Goal: Task Accomplishment & Management: Manage account settings

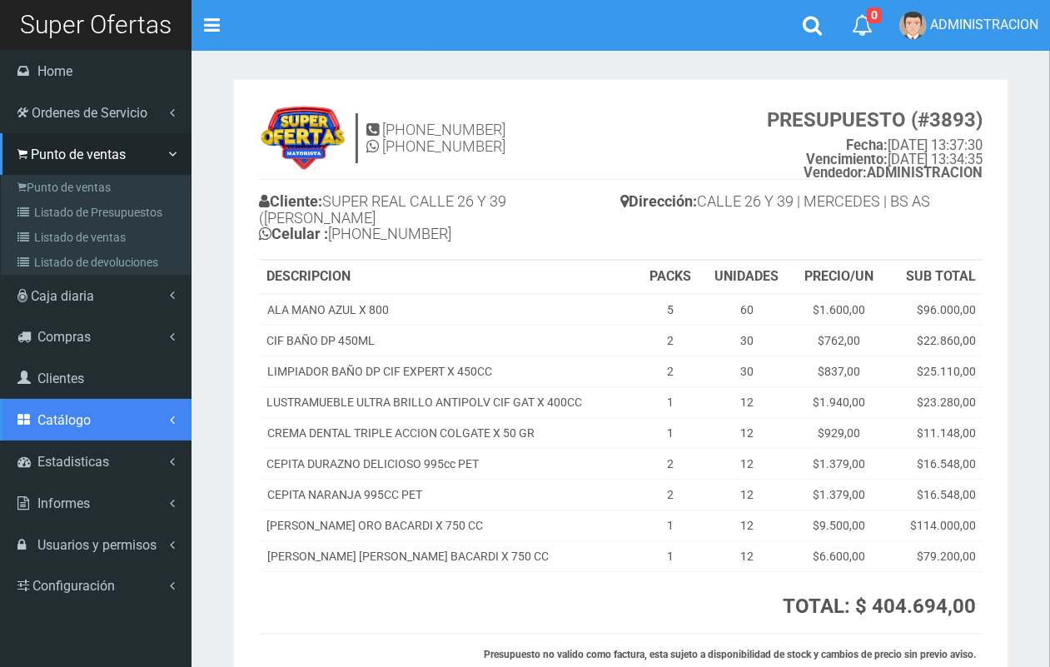
click at [80, 426] on span "Catálogo" at bounding box center [63, 420] width 53 height 16
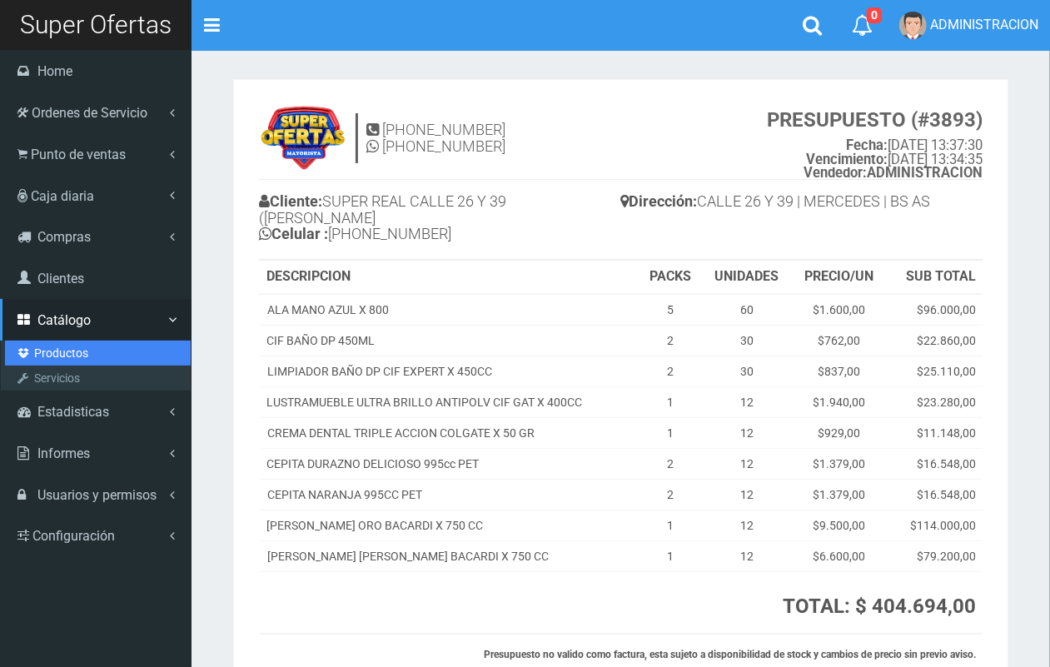
click at [69, 354] on link "Productos" at bounding box center [98, 353] width 186 height 25
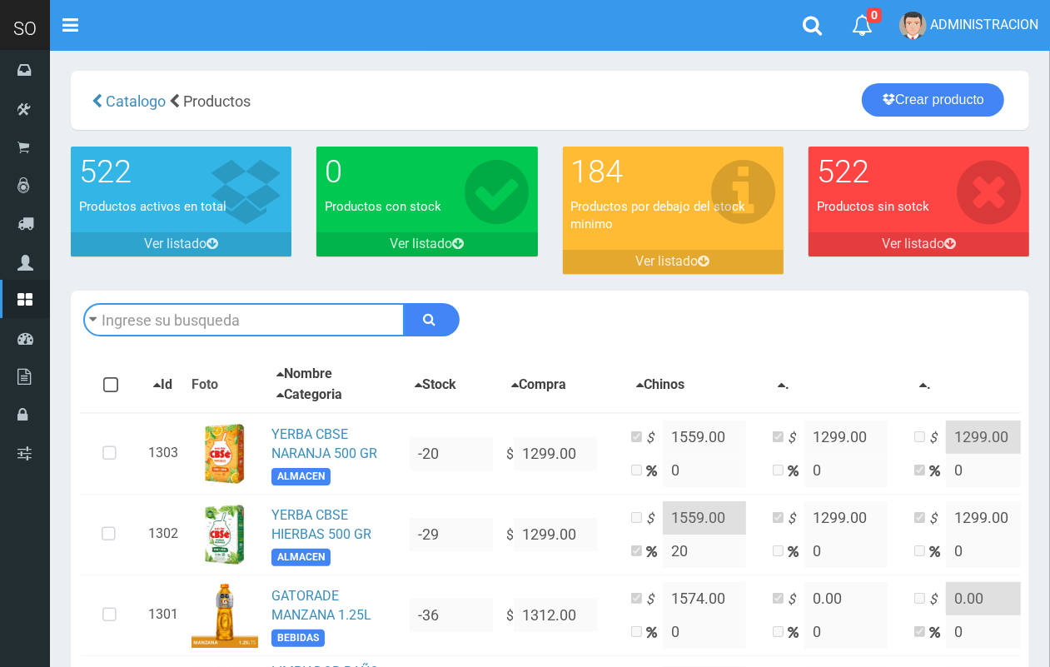
click at [256, 334] on input "text" at bounding box center [244, 319] width 322 height 33
type input "skip"
click at [404, 303] on button "submit" at bounding box center [432, 319] width 56 height 33
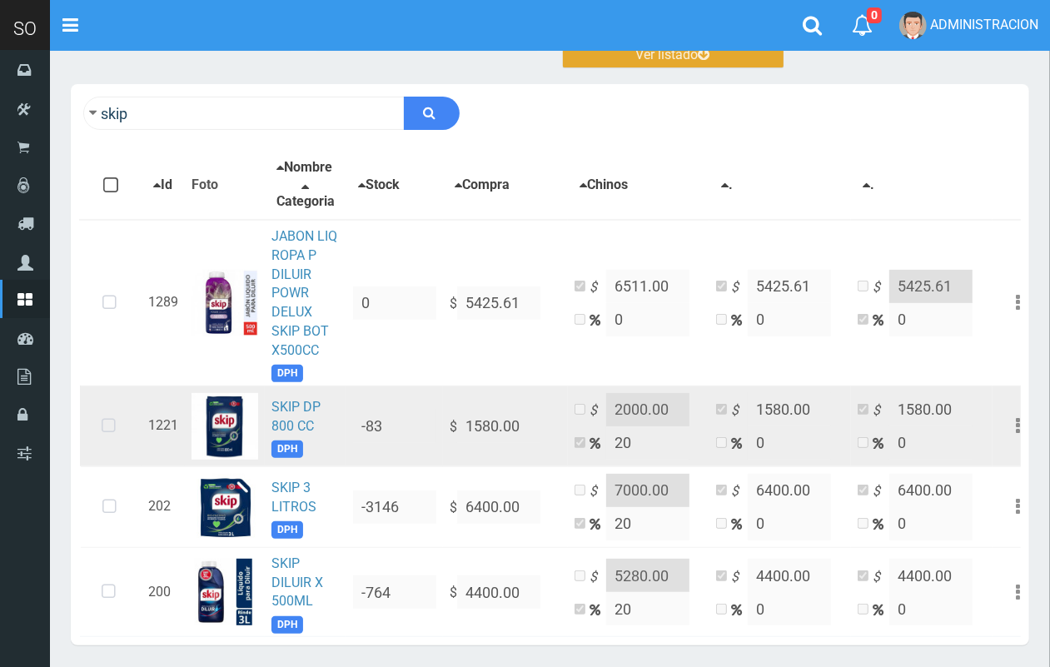
scroll to position [210, 0]
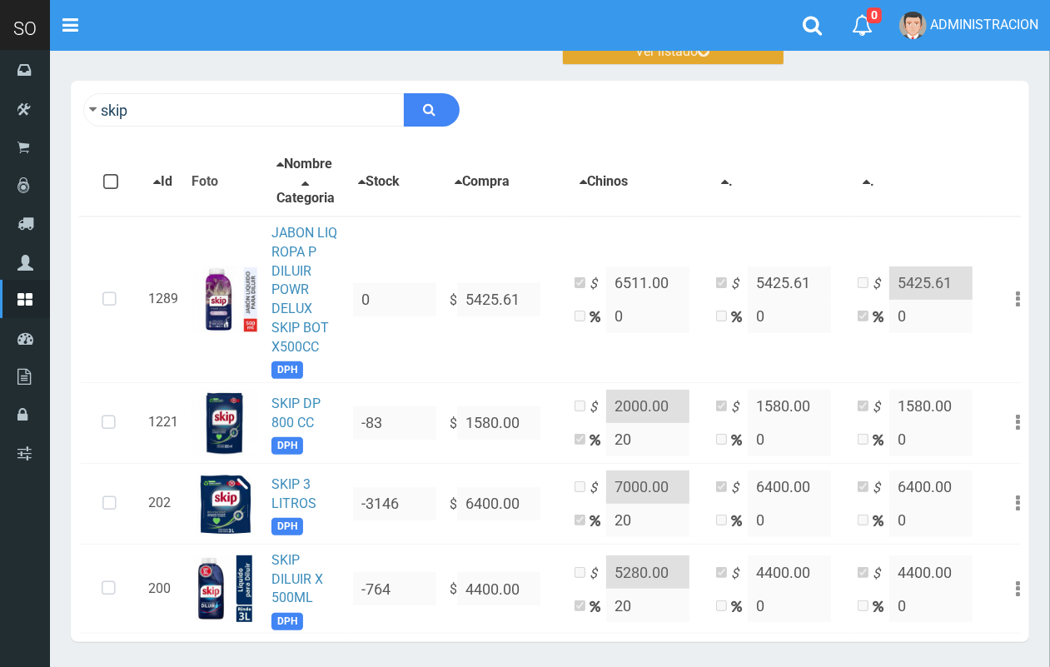
drag, startPoint x: 111, startPoint y: 509, endPoint x: 100, endPoint y: 46, distance: 463.2
click at [110, 509] on icon at bounding box center [109, 503] width 44 height 55
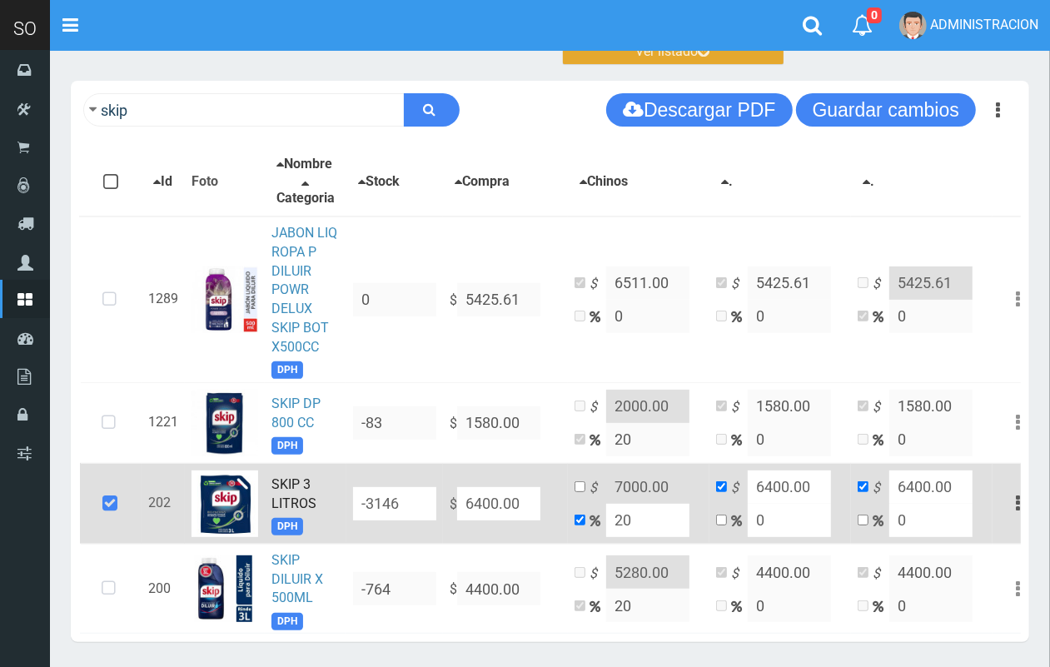
click at [515, 521] on input "6400.00" at bounding box center [498, 503] width 83 height 33
drag, startPoint x: 526, startPoint y: 516, endPoint x: 468, endPoint y: 516, distance: 58.3
click at [468, 516] on input "6400.00" at bounding box center [498, 503] width 83 height 33
type input "6"
type input "7.2"
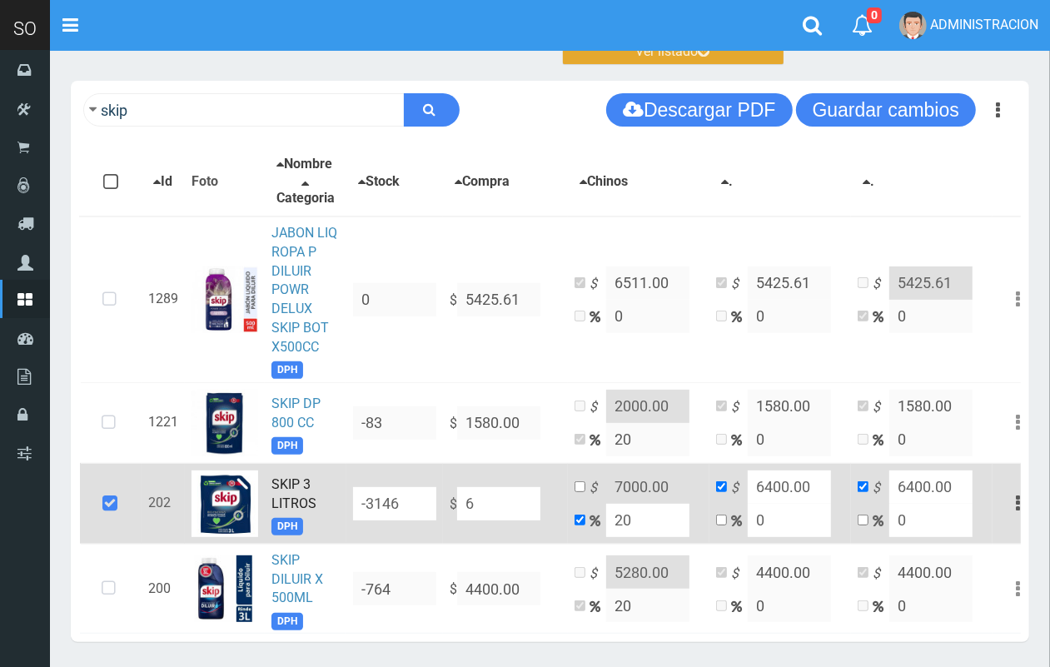
type input "6"
type input "69"
type input "82.8"
type input "69"
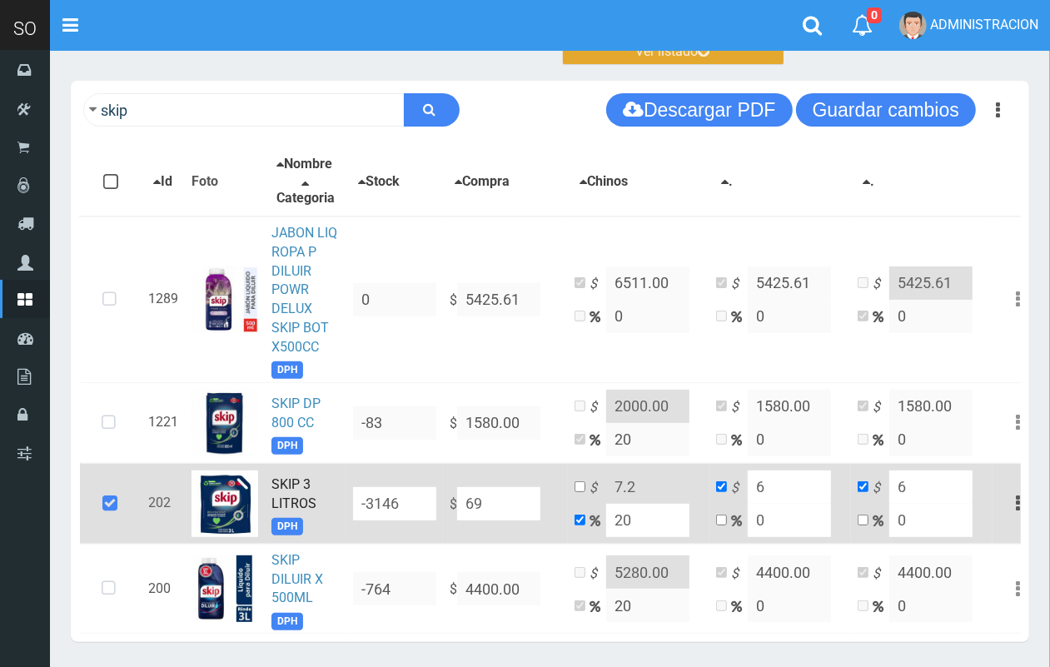
type input "69"
type input "6"
type input "7.2"
type input "6"
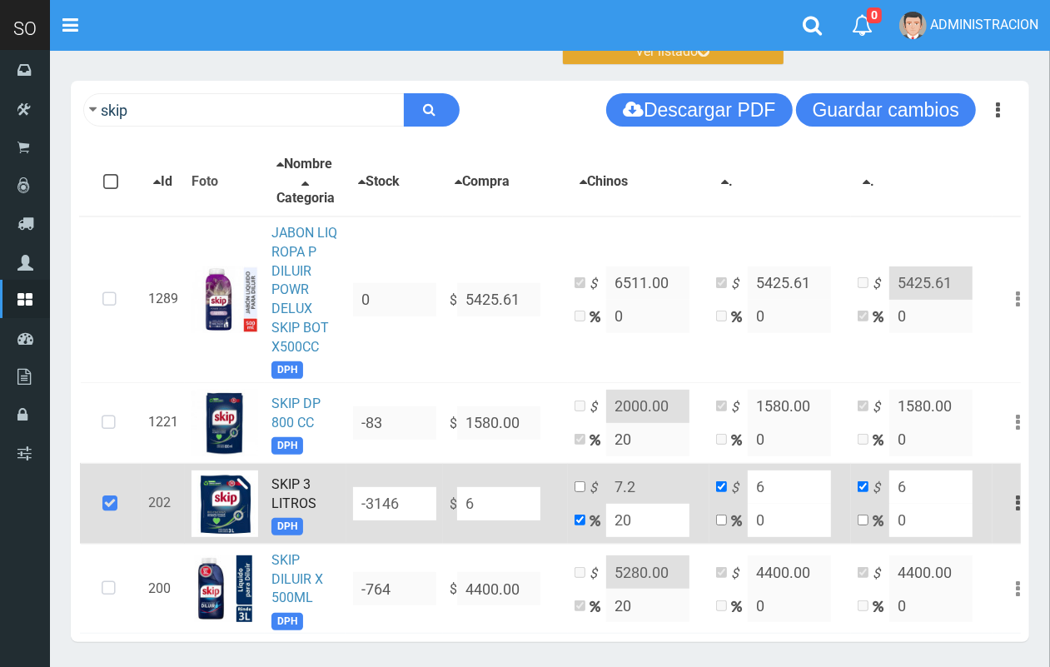
type input "68"
type input "81.6"
type input "68"
type input "680"
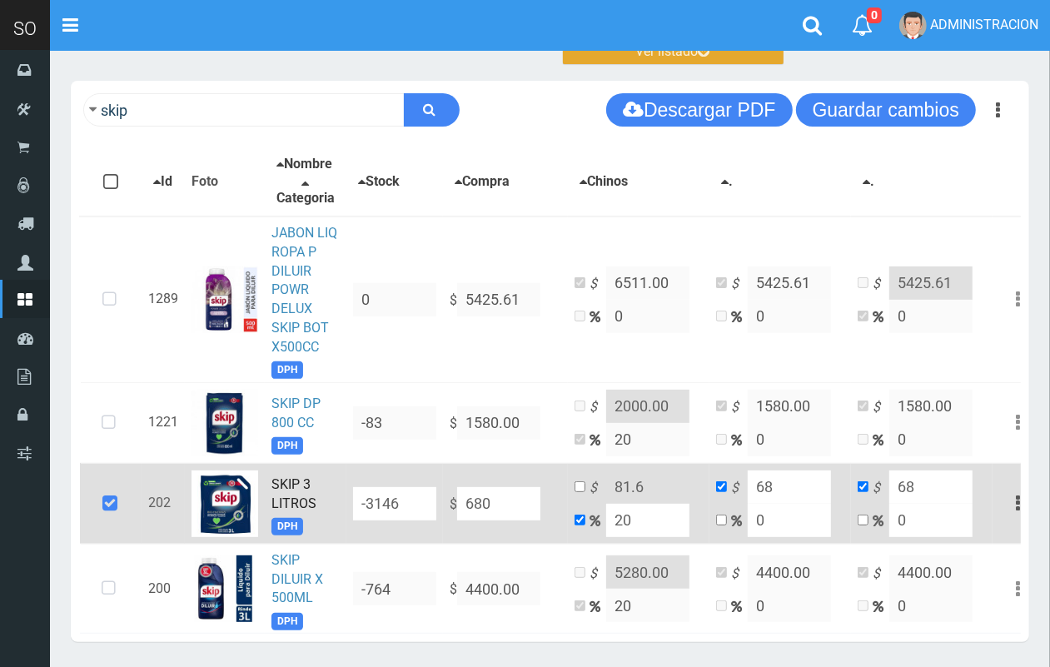
type input "816"
type input "680"
type input "6800"
type input "8160"
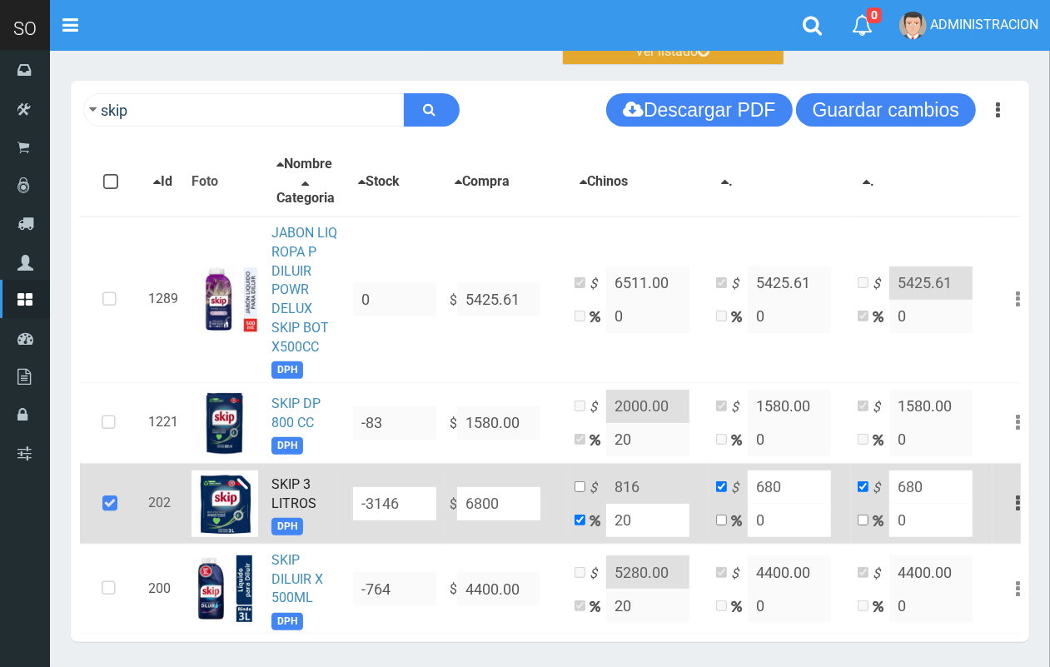
type input "6800"
click at [483, 513] on input "6800.00" at bounding box center [498, 503] width 83 height 33
type input "600.00"
type input "720"
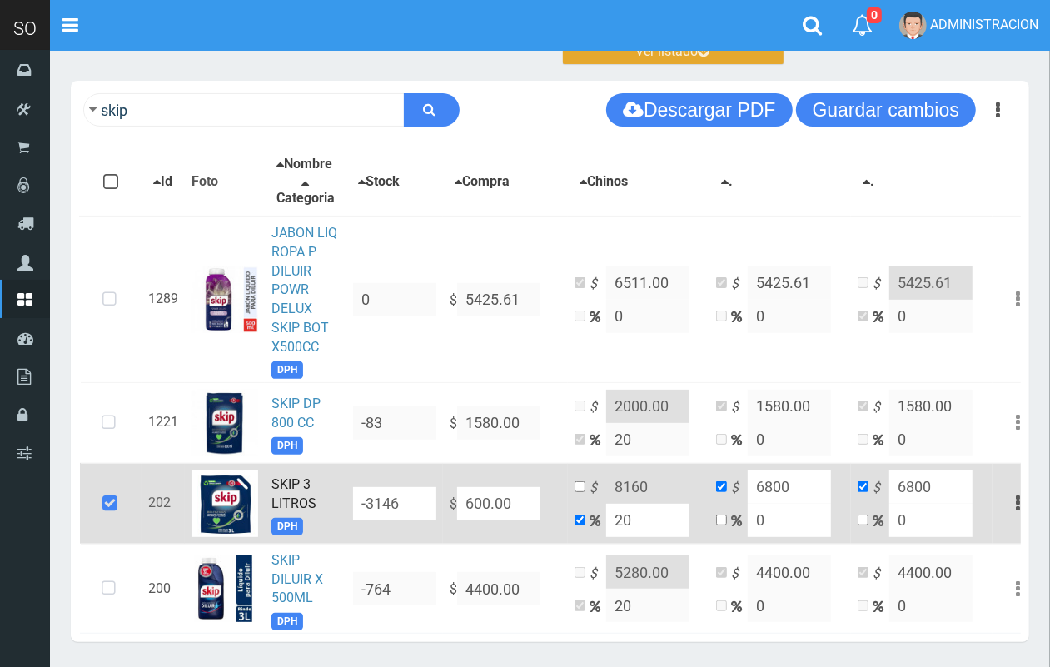
type input "600"
type input "6900.00"
type input "8280"
type input "6900"
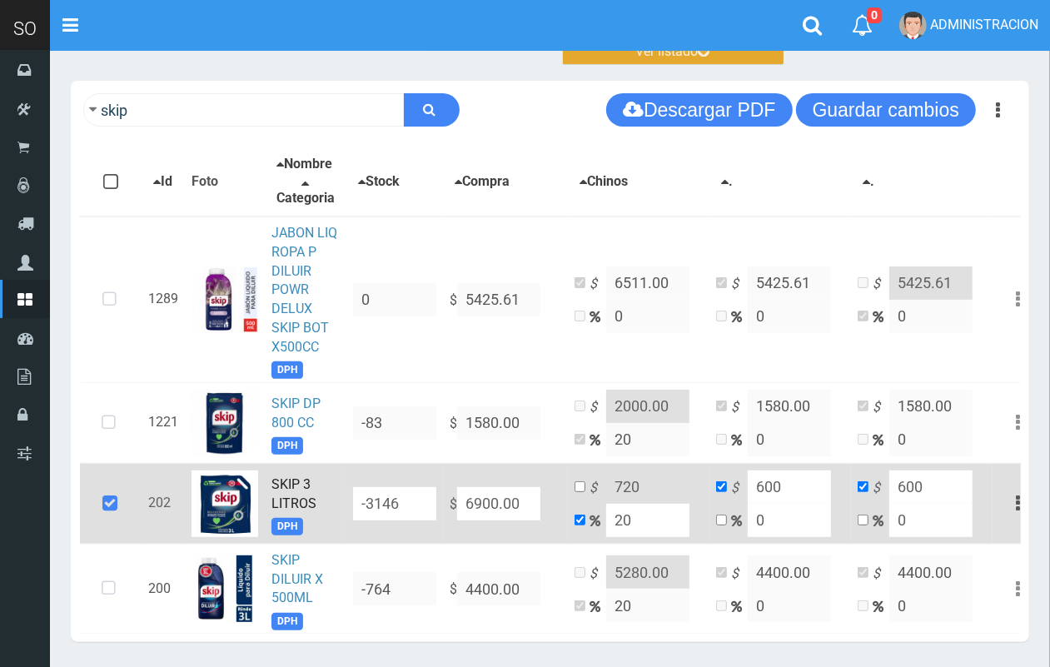
type input "6900"
type input "6900.00"
click at [576, 492] on input "checkbox" at bounding box center [580, 486] width 11 height 11
checkbox input "true"
checkbox input "false"
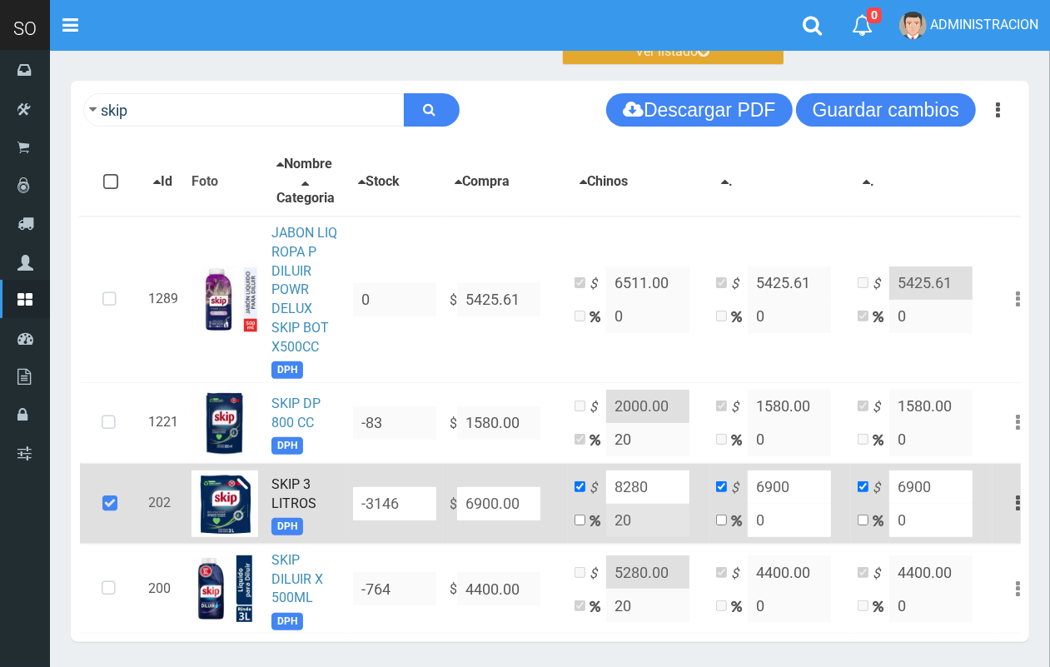
drag, startPoint x: 660, startPoint y: 494, endPoint x: 626, endPoint y: 494, distance: 34.2
click at [626, 494] on input "8280" at bounding box center [647, 487] width 83 height 33
type input "8000.00"
click at [855, 117] on button "Guardar cambios" at bounding box center [886, 109] width 180 height 33
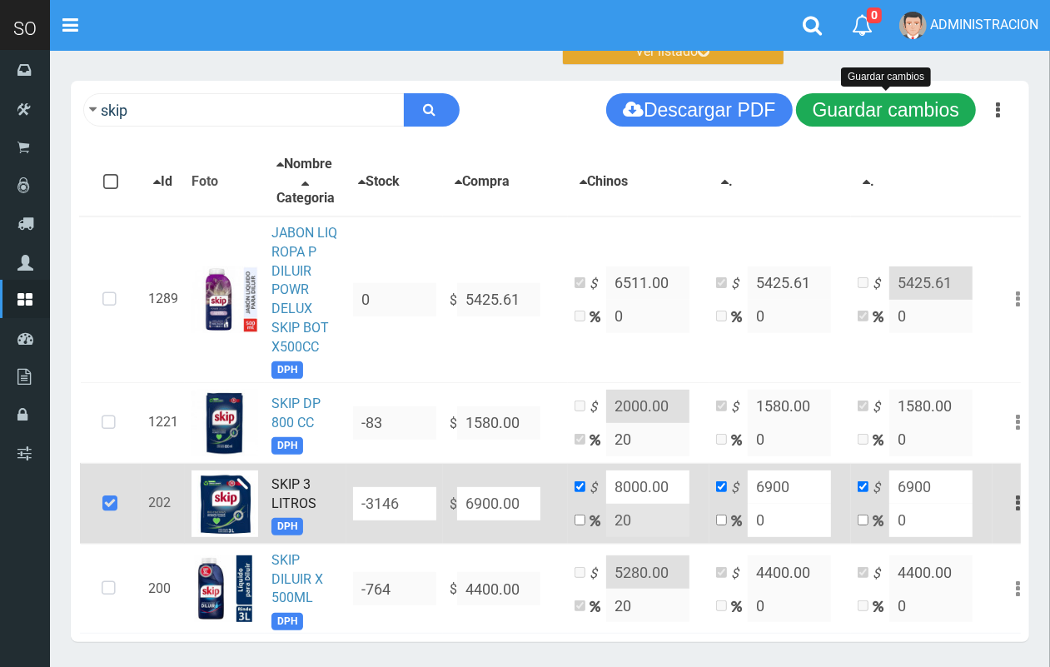
drag, startPoint x: 870, startPoint y: 114, endPoint x: 862, endPoint y: 113, distance: 8.4
click at [870, 113] on button "Guardar cambios" at bounding box center [886, 109] width 180 height 33
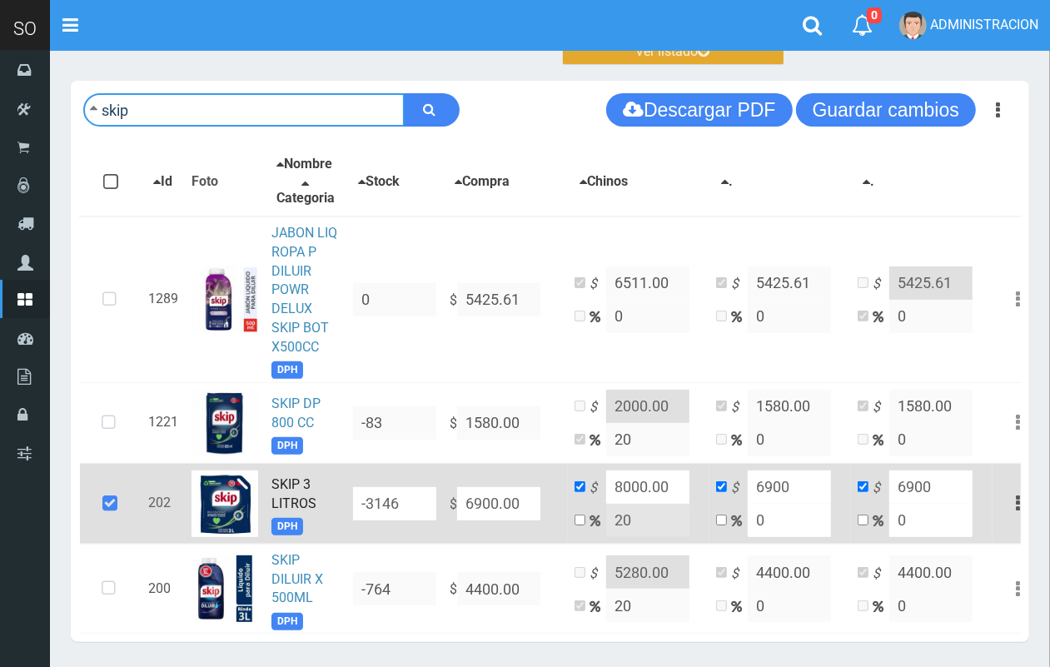
click at [247, 102] on input "skip" at bounding box center [244, 109] width 322 height 33
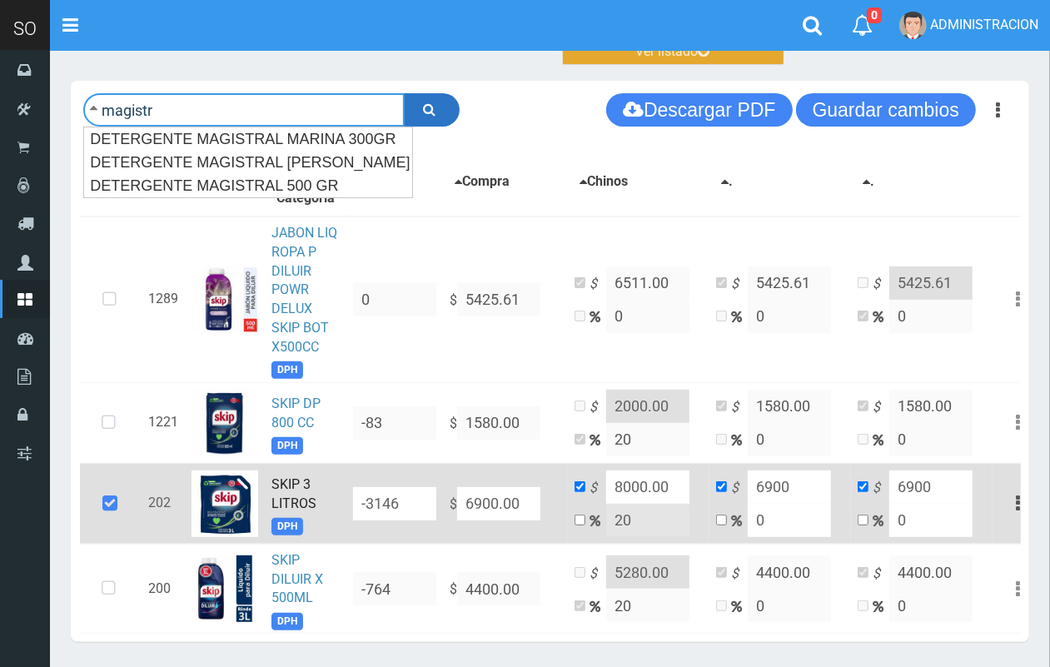
type input "magistr"
click at [431, 112] on icon "submit" at bounding box center [430, 108] width 12 height 23
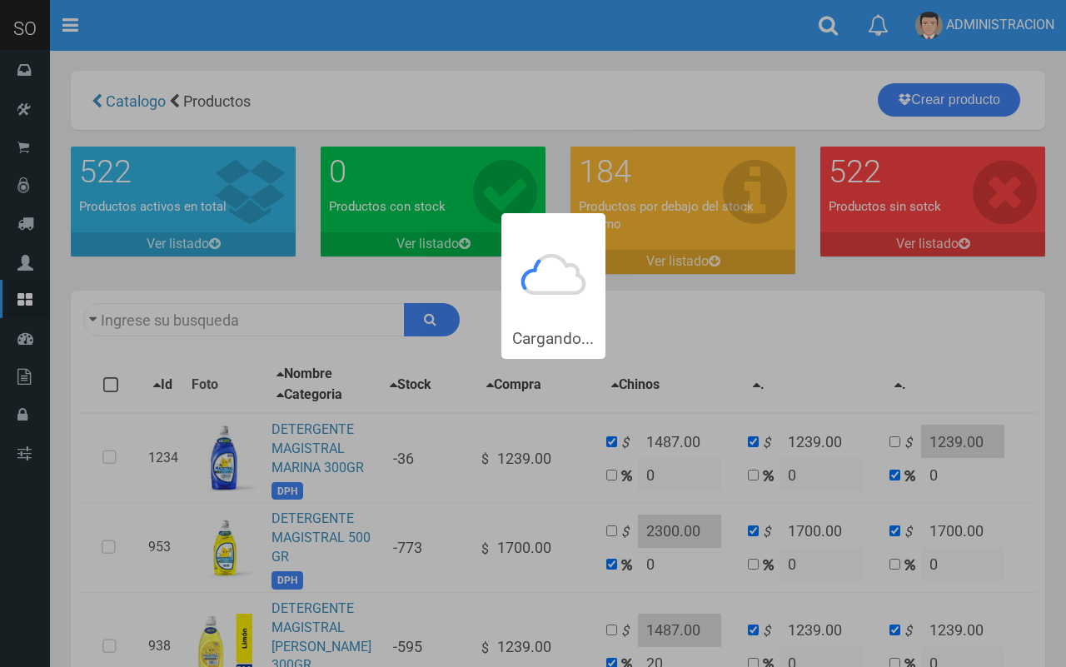
type input "magistr"
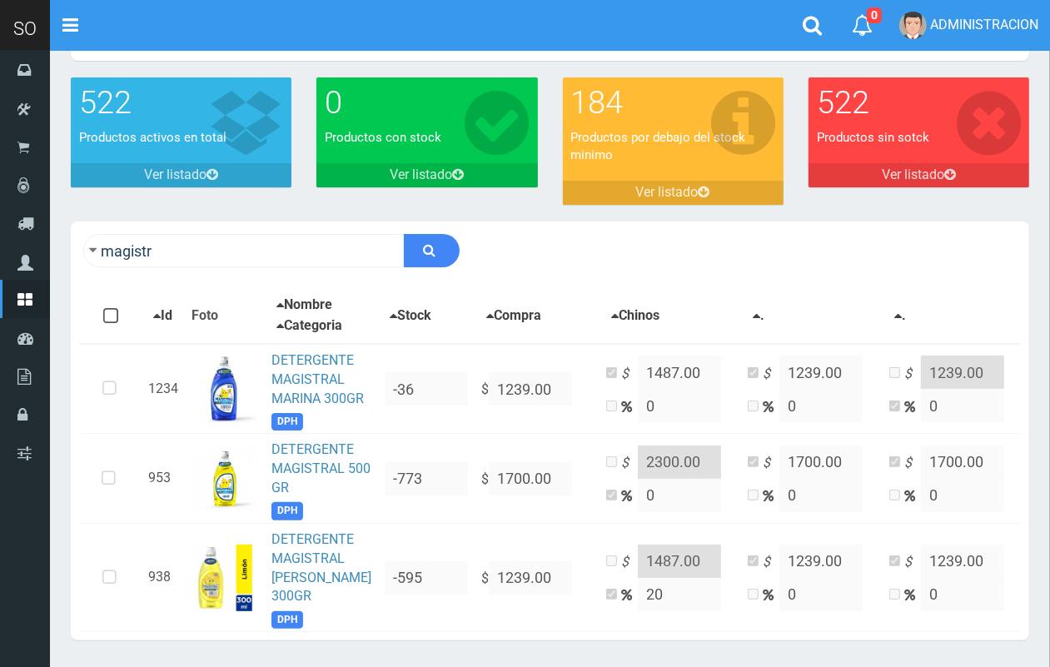
scroll to position [159, 0]
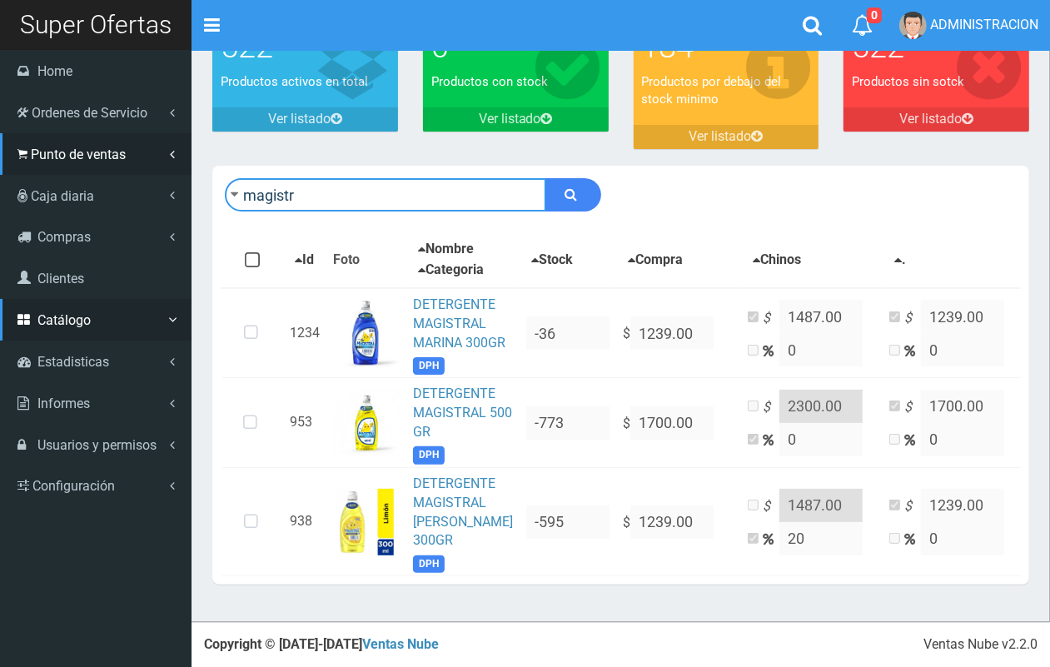
click at [32, 144] on div "SO Toggle navigation 0 0" at bounding box center [525, 248] width 1050 height 747
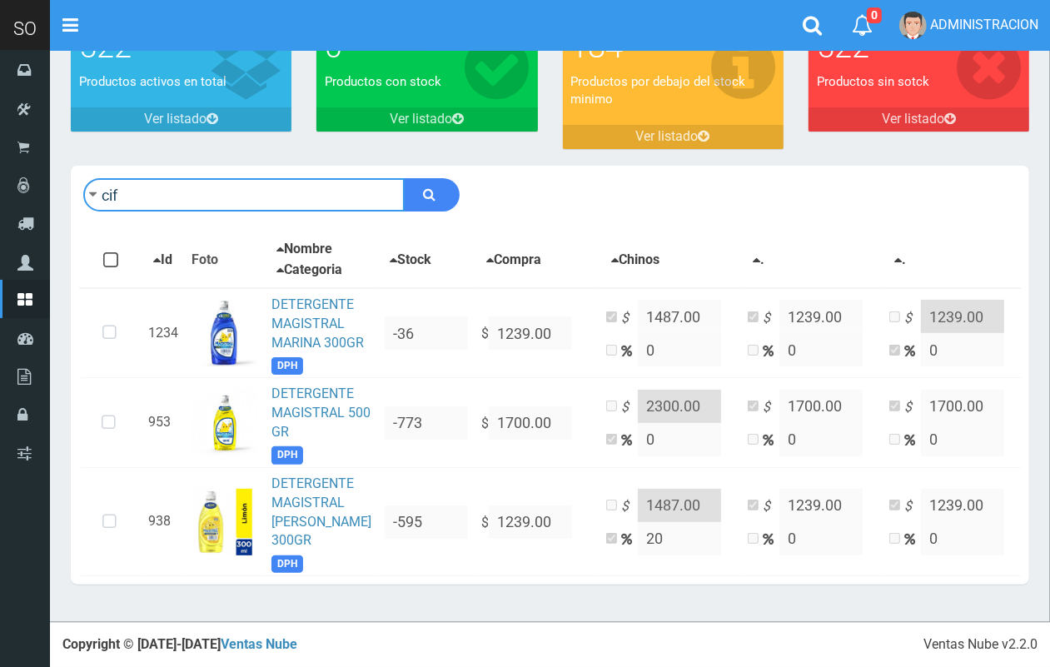
type input "cif"
click at [404, 178] on button "submit" at bounding box center [432, 194] width 56 height 33
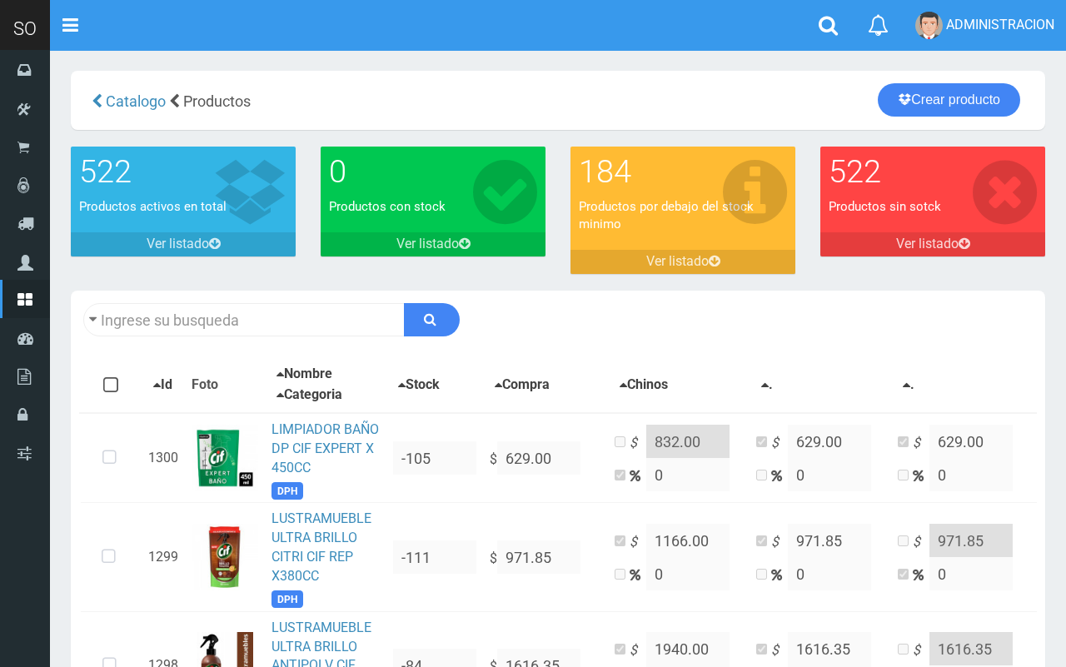
type input "cif"
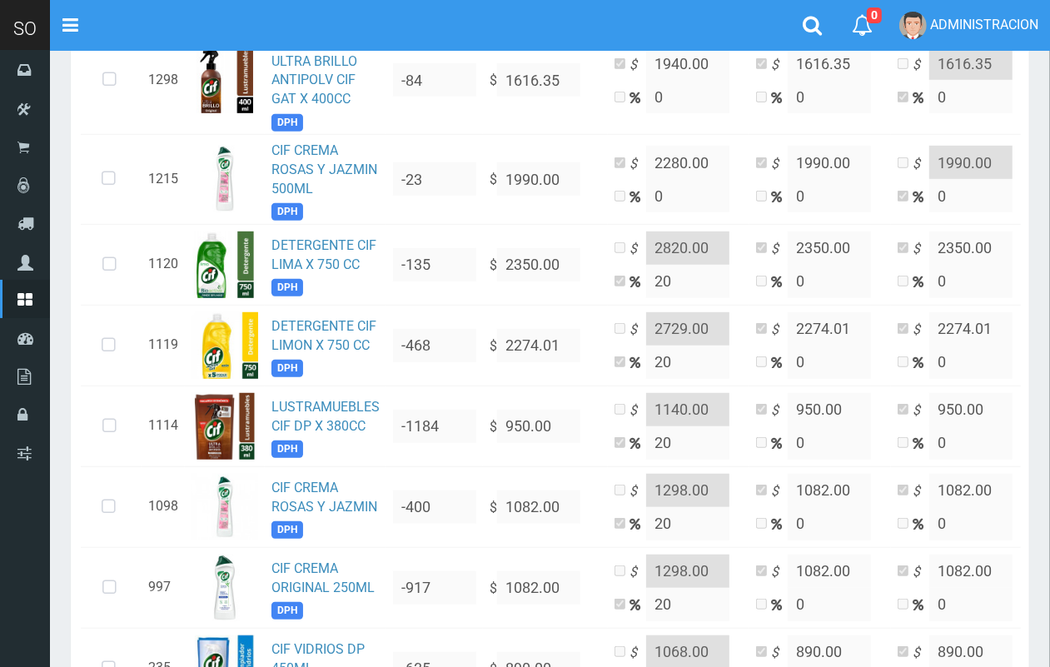
scroll to position [576, 0]
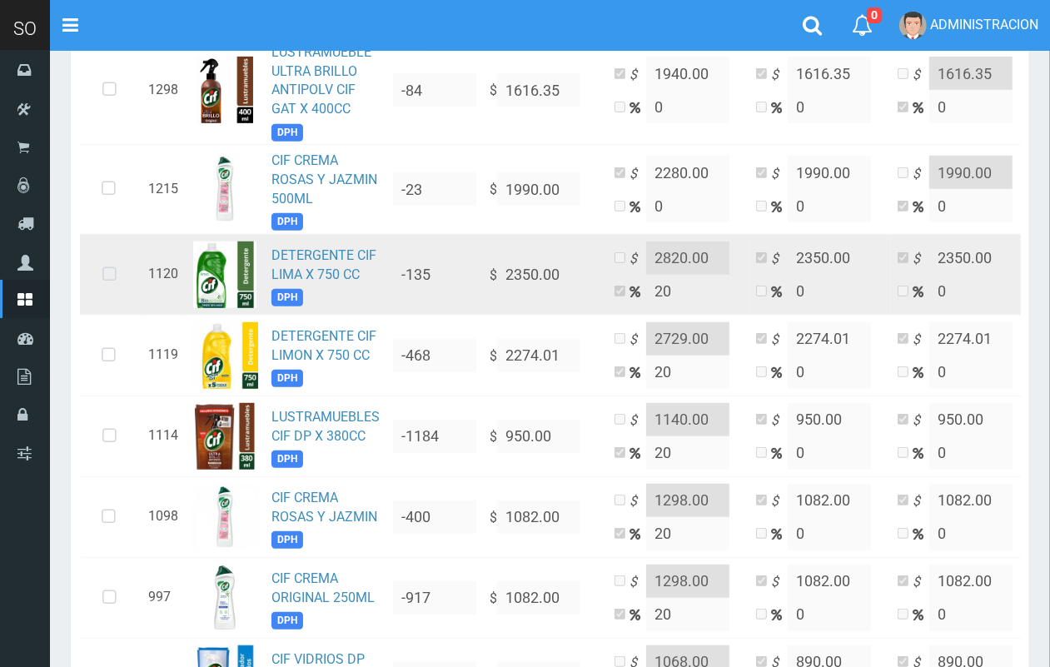
click at [105, 273] on icon at bounding box center [109, 274] width 44 height 55
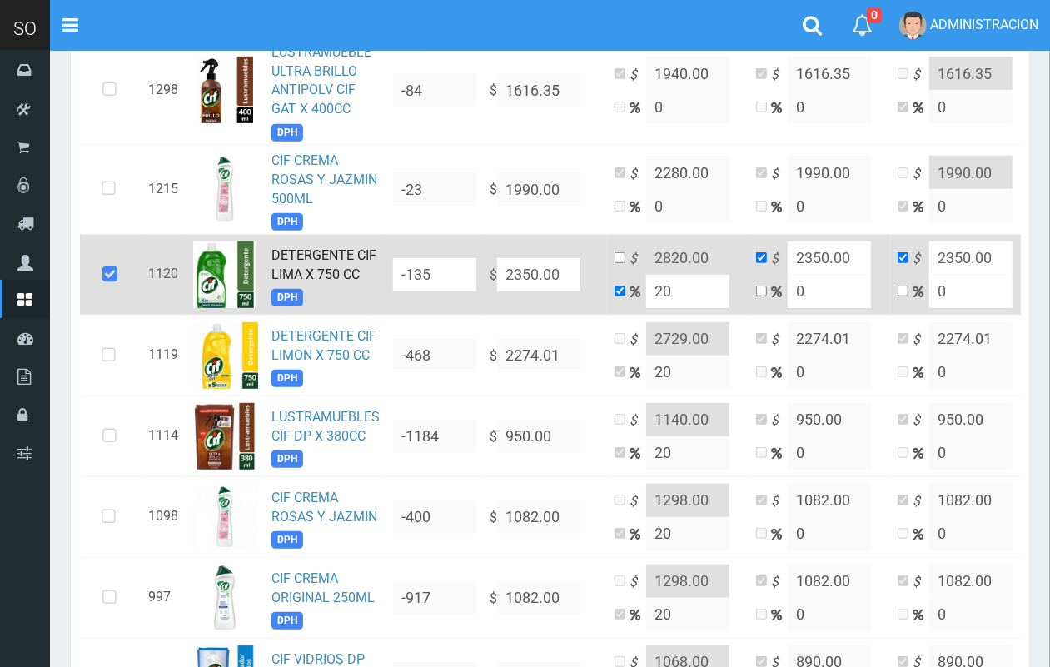
drag, startPoint x: 566, startPoint y: 275, endPoint x: 493, endPoint y: 267, distance: 73.8
click at [493, 267] on td "$ 2350.00" at bounding box center [545, 274] width 125 height 81
type input "7"
type input "8.4"
type input "7"
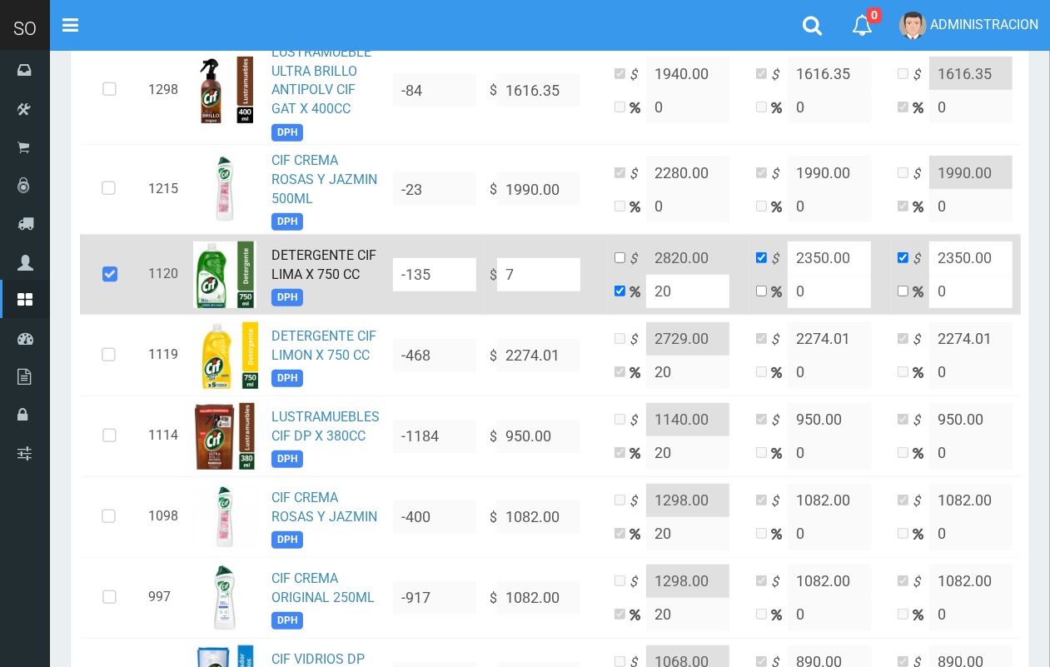
type input "7"
type input "NaN"
type input "2"
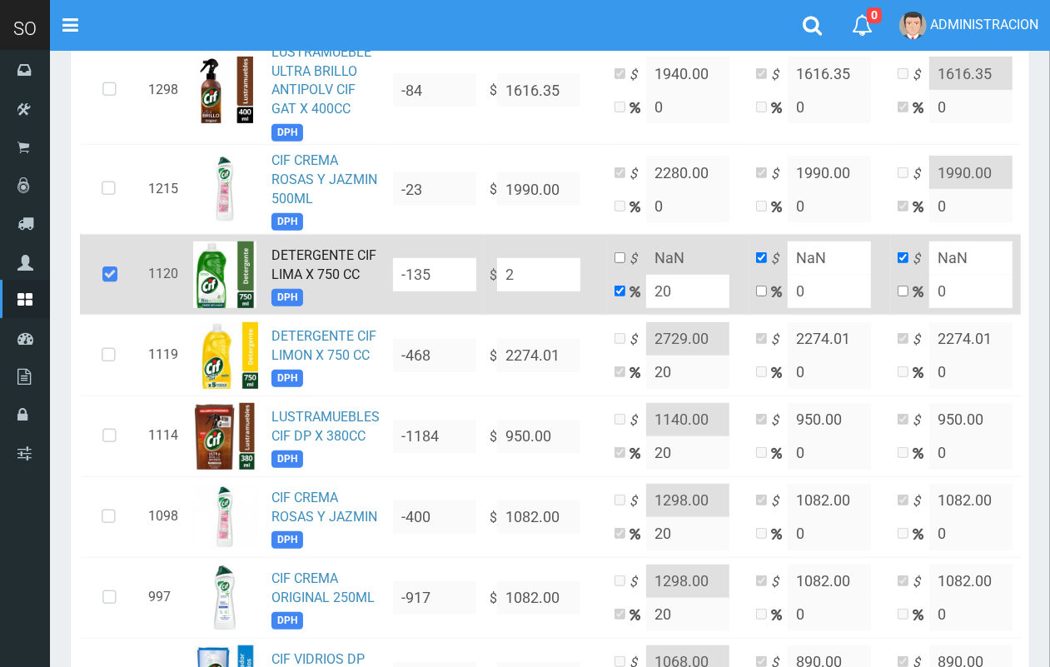
type input "2.4"
type input "2"
type input "27"
type input "32.4"
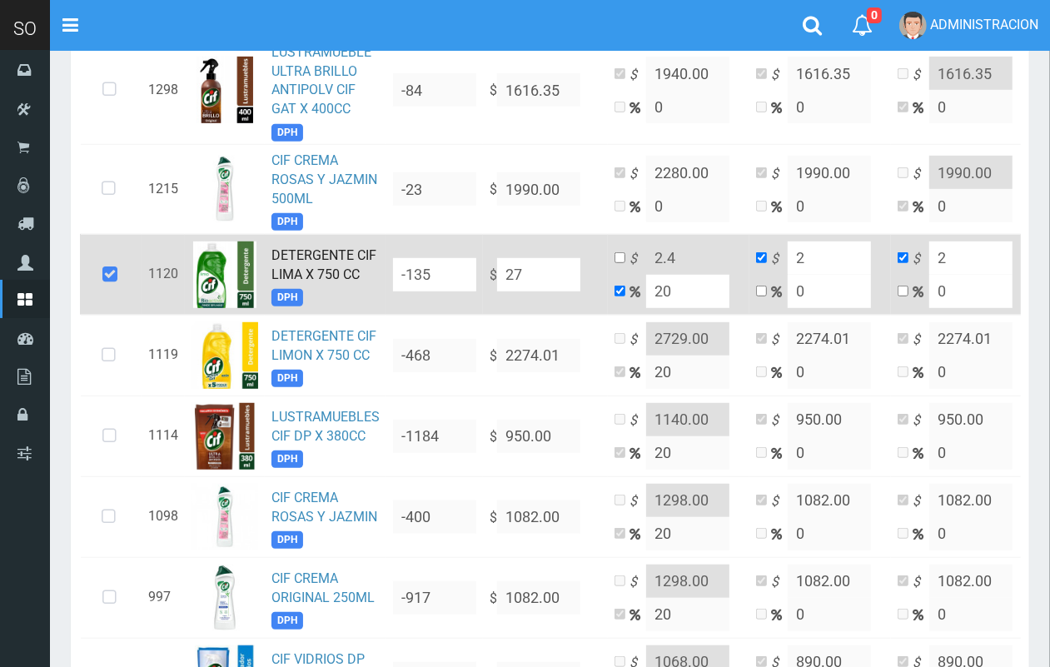
type input "27"
type input "270"
type input "324"
type input "270"
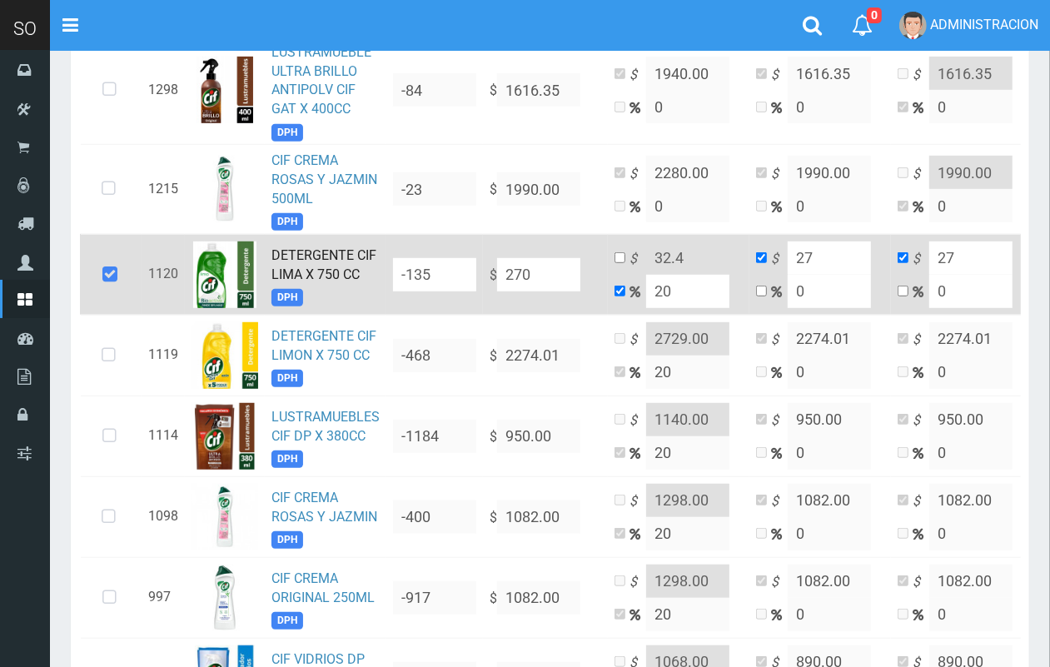
type input "270"
type input "2708"
type input "3249.6"
type input "2708"
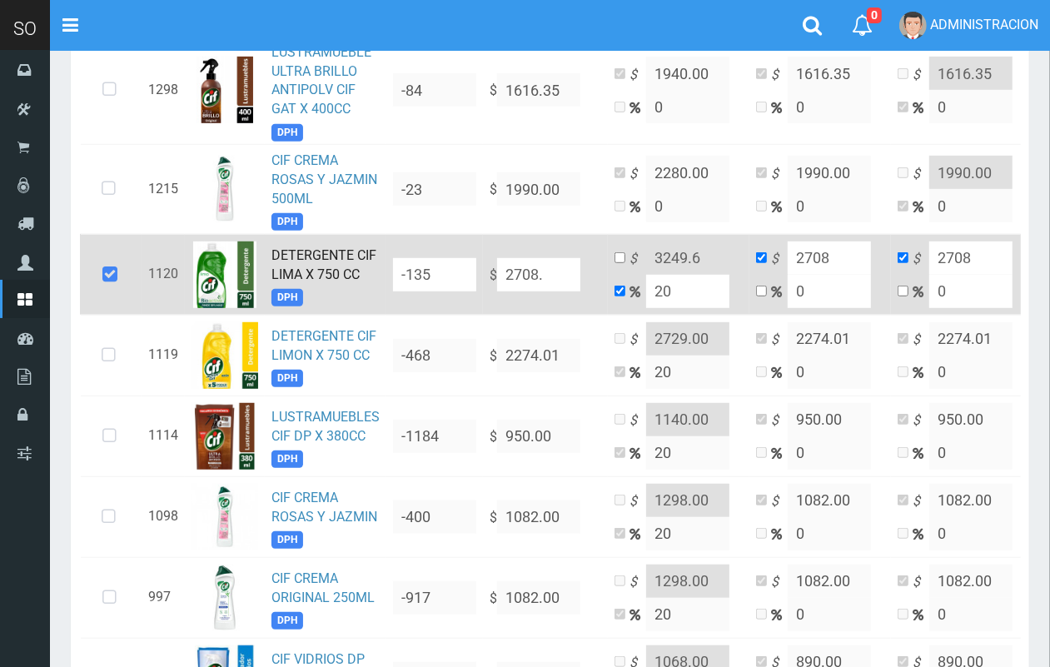
type input "2708.8"
type input "3250.5600000000004"
type input "2708.8"
type input "2708.83"
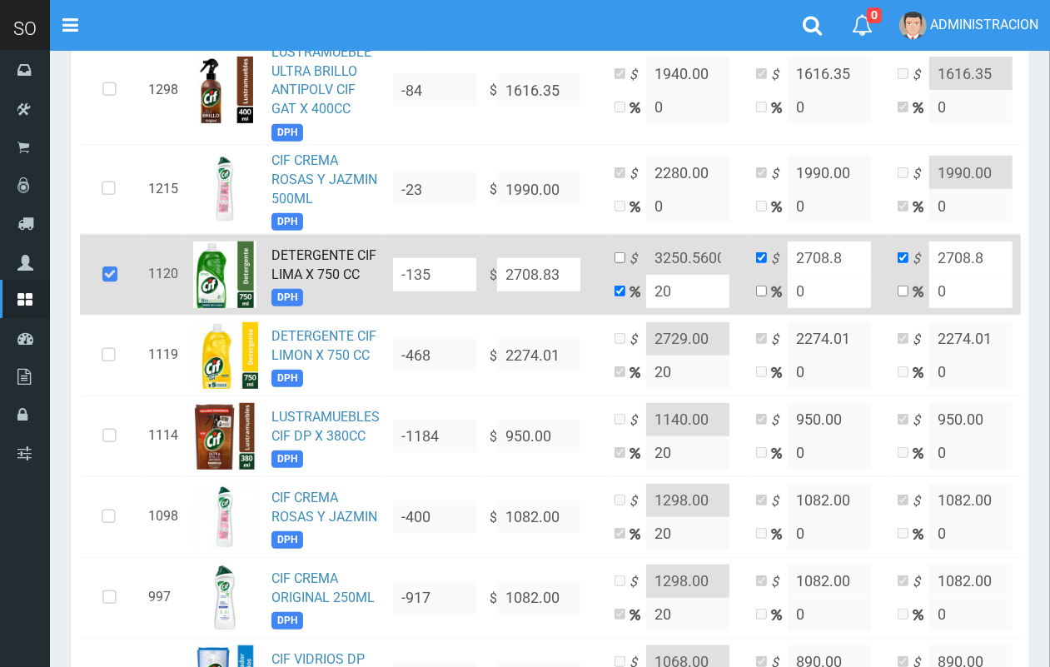
type input "3250.596"
type input "2708.83"
click at [621, 258] on input "checkbox" at bounding box center [620, 257] width 11 height 11
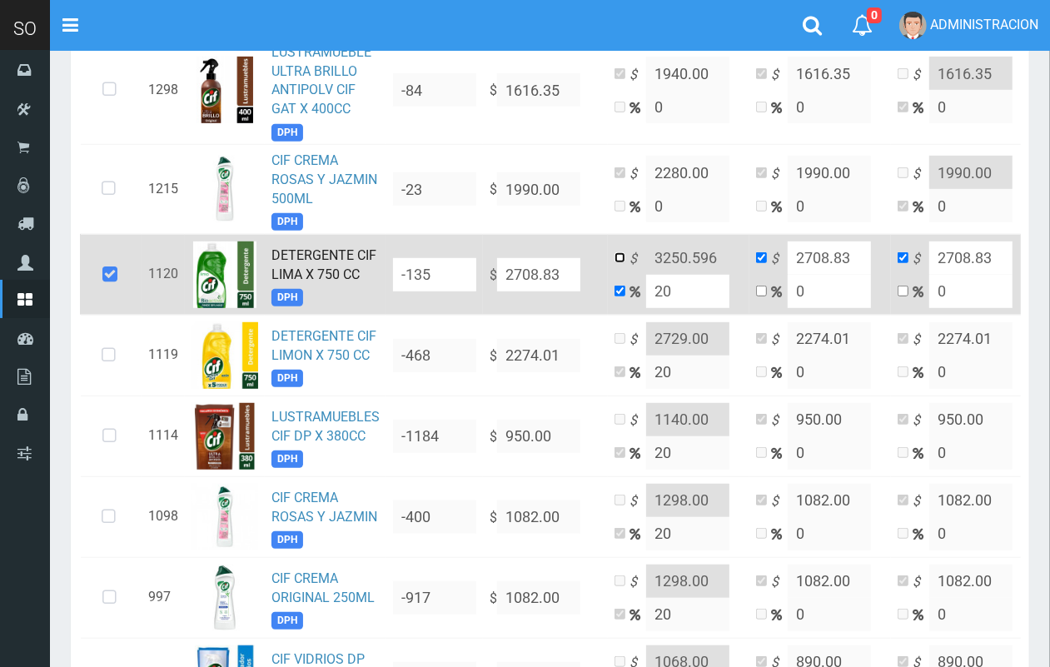
checkbox input "true"
checkbox input "false"
drag, startPoint x: 718, startPoint y: 258, endPoint x: 693, endPoint y: 256, distance: 25.1
click at [693, 256] on input "3250.596" at bounding box center [687, 258] width 83 height 33
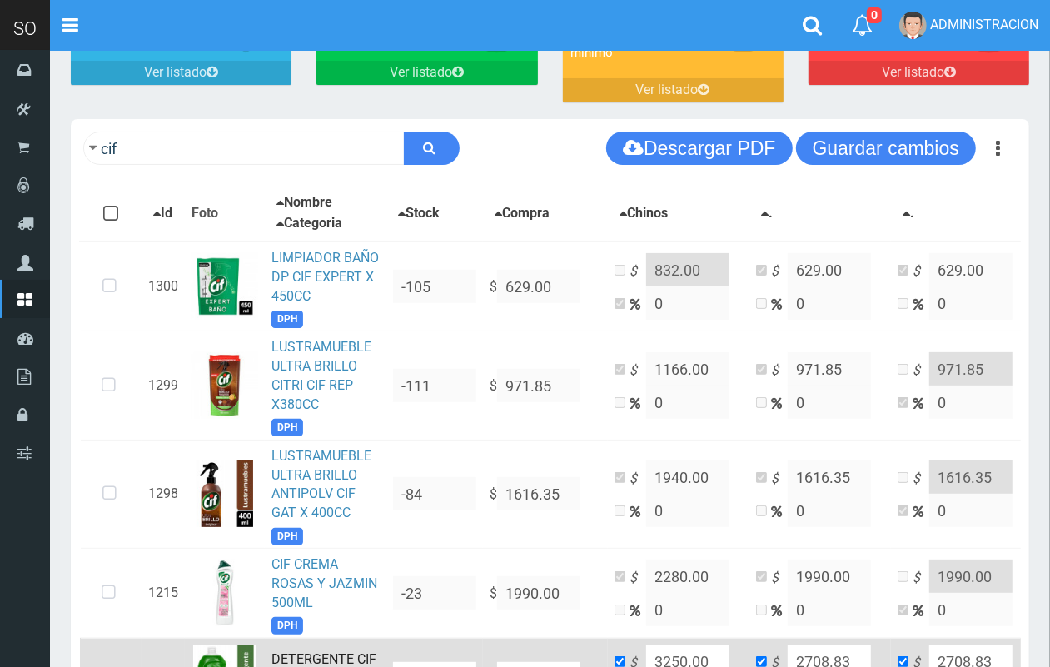
scroll to position [0, 0]
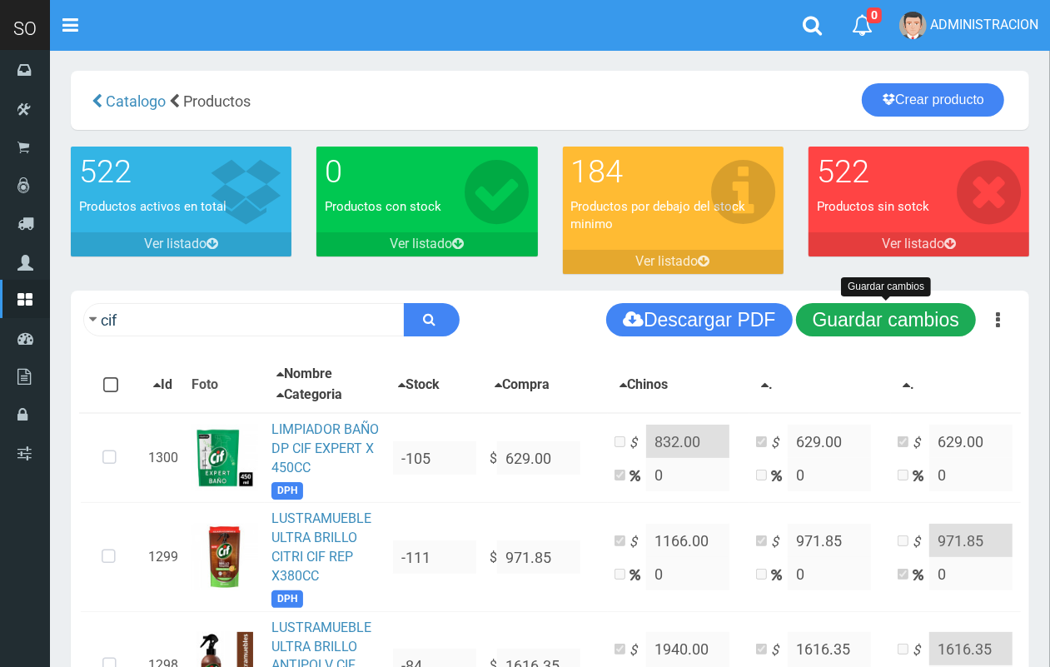
type input "3250.00"
click at [923, 319] on button "Guardar cambios" at bounding box center [886, 319] width 180 height 33
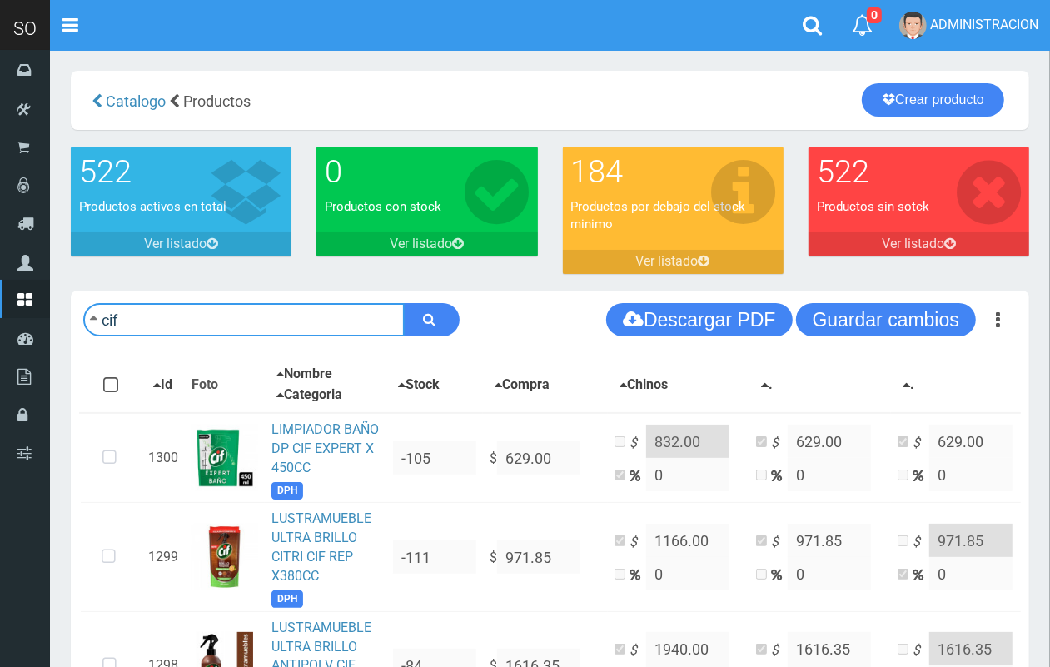
drag, startPoint x: 171, startPoint y: 331, endPoint x: 114, endPoint y: 302, distance: 63.7
type input "musc"
click at [404, 303] on button "submit" at bounding box center [432, 319] width 56 height 33
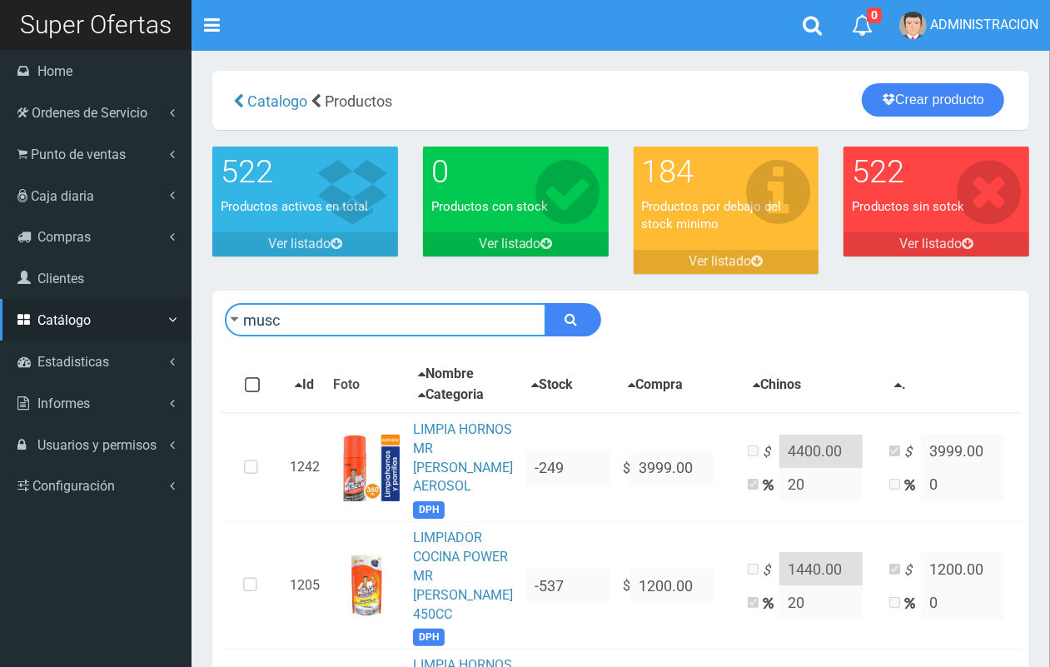
drag, startPoint x: 222, startPoint y: 322, endPoint x: 0, endPoint y: 313, distance: 222.6
click at [0, 313] on div "SO Toggle navigation 0 0" at bounding box center [525, 402] width 1050 height 805
type input "fuyi"
click at [546, 303] on button "submit" at bounding box center [574, 319] width 56 height 33
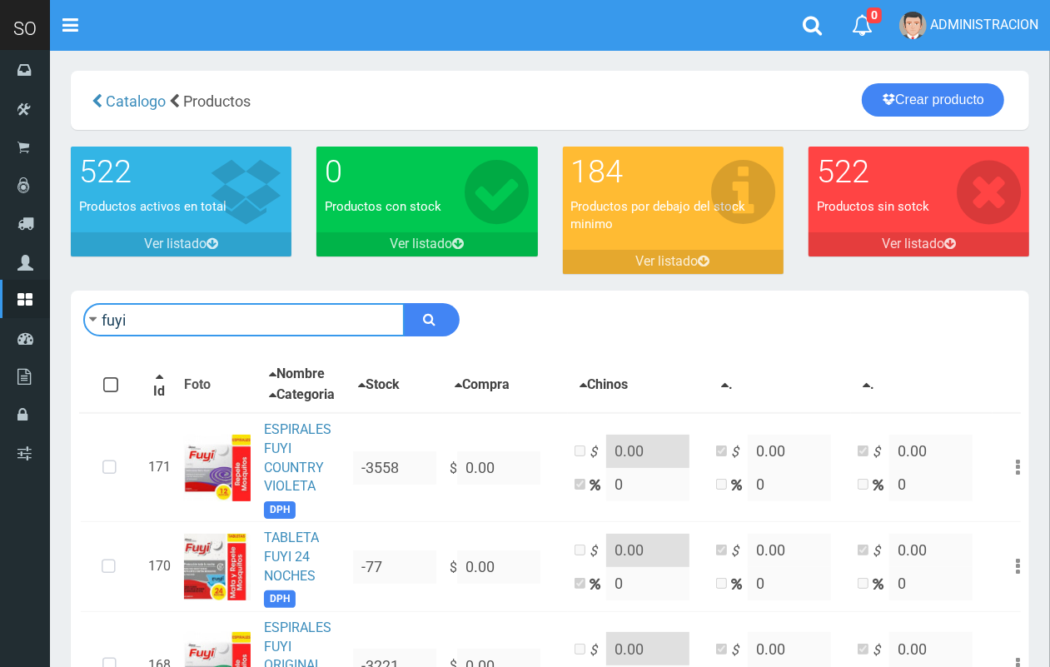
click at [264, 309] on input "fuyi" at bounding box center [244, 319] width 322 height 33
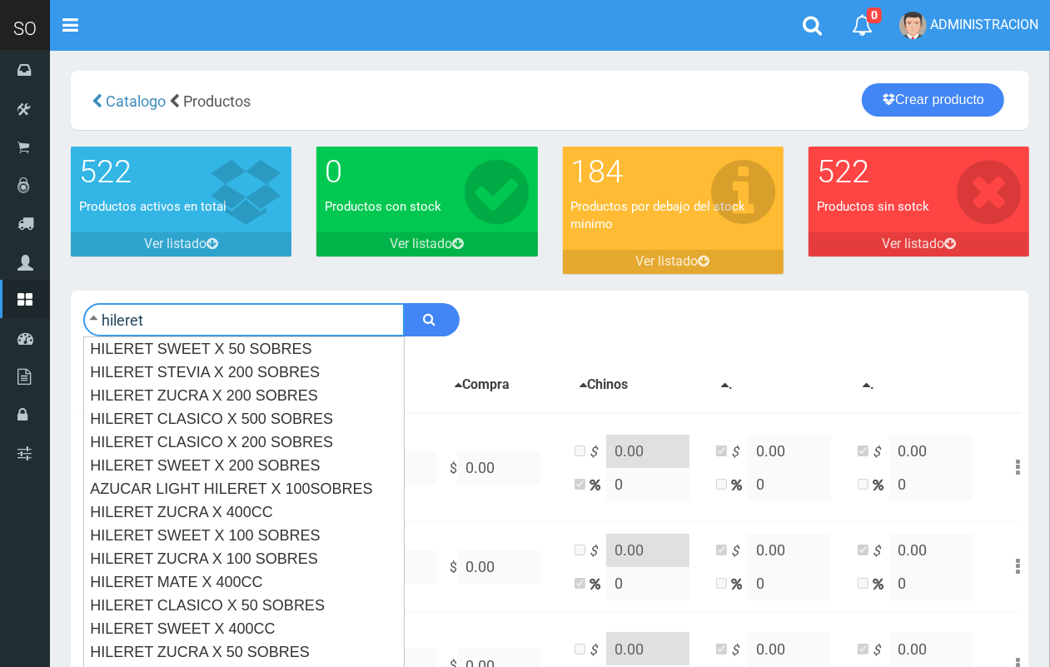
type input "hileret"
click at [404, 303] on button "submit" at bounding box center [432, 319] width 56 height 33
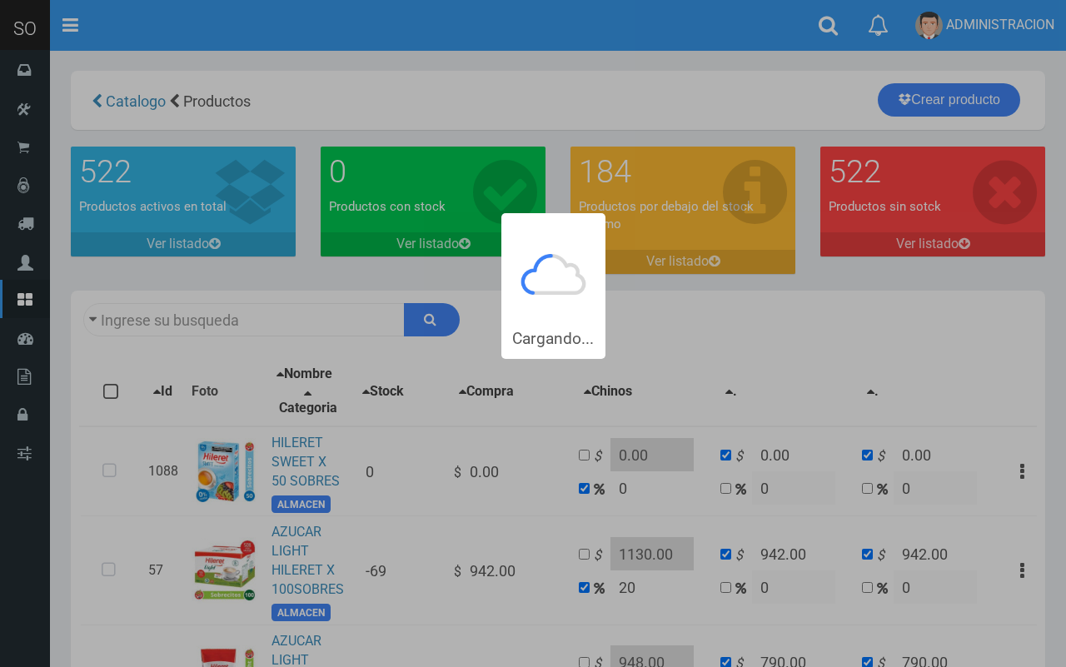
type input "hileret"
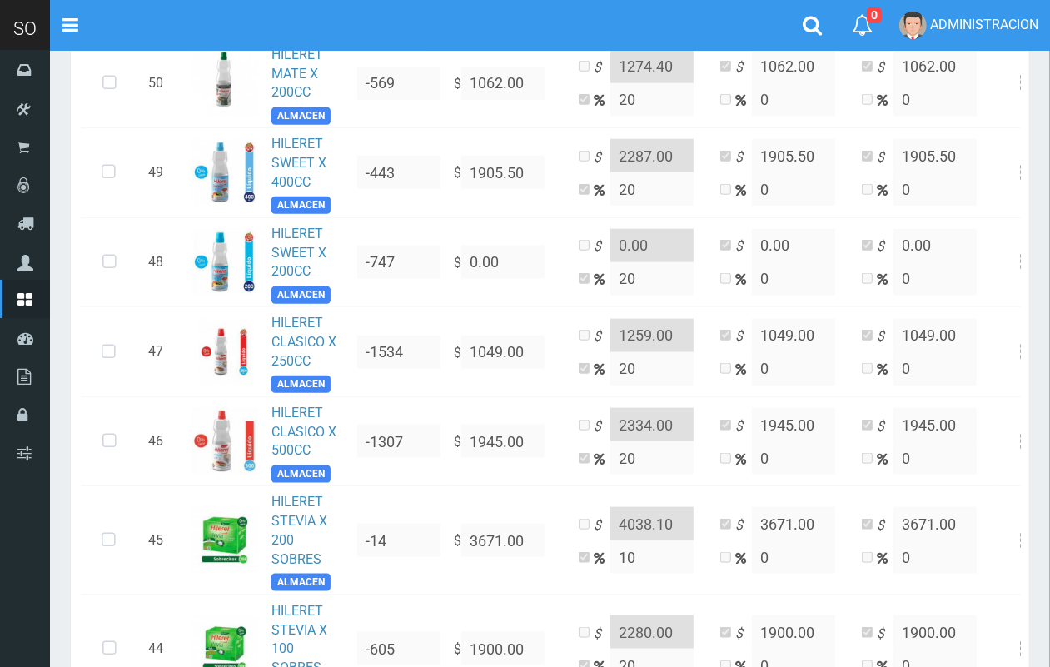
scroll to position [1196, 0]
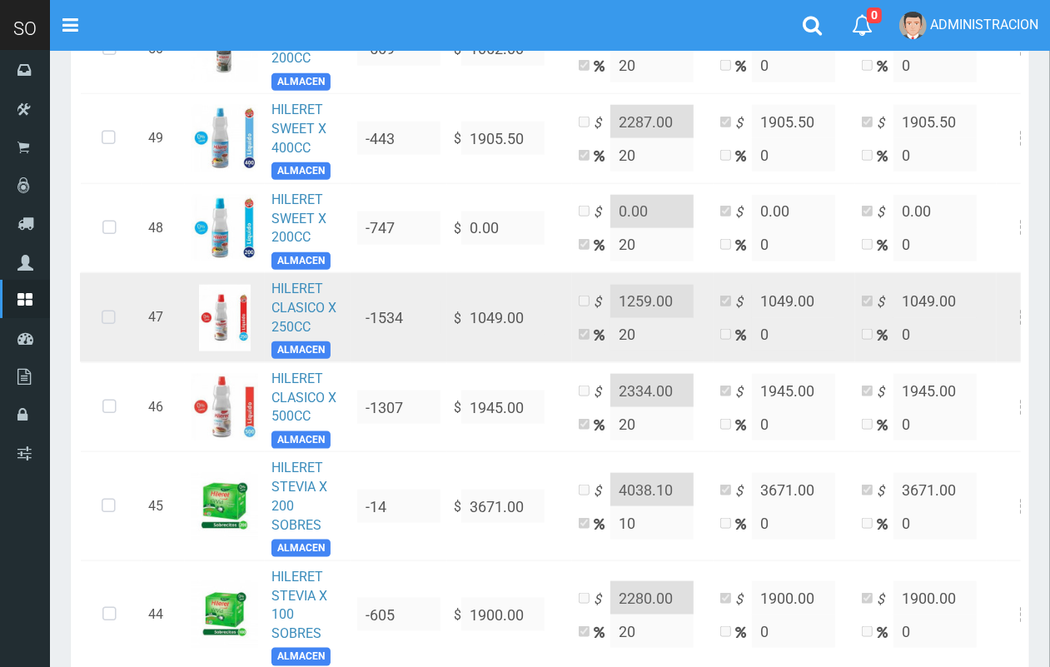
click at [113, 317] on icon at bounding box center [109, 318] width 44 height 55
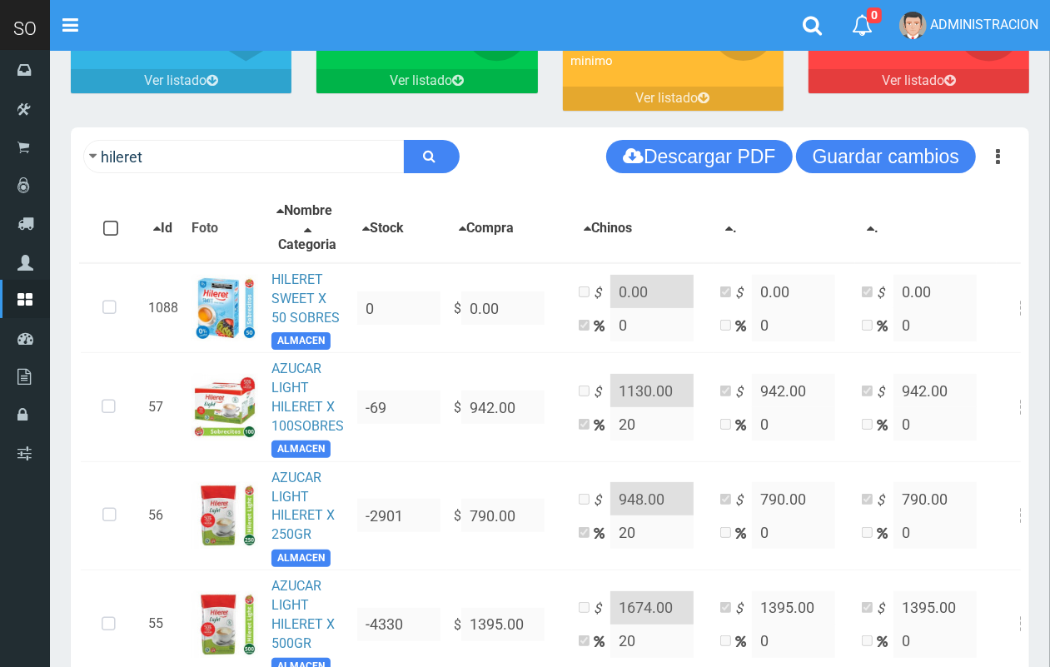
scroll to position [0, 0]
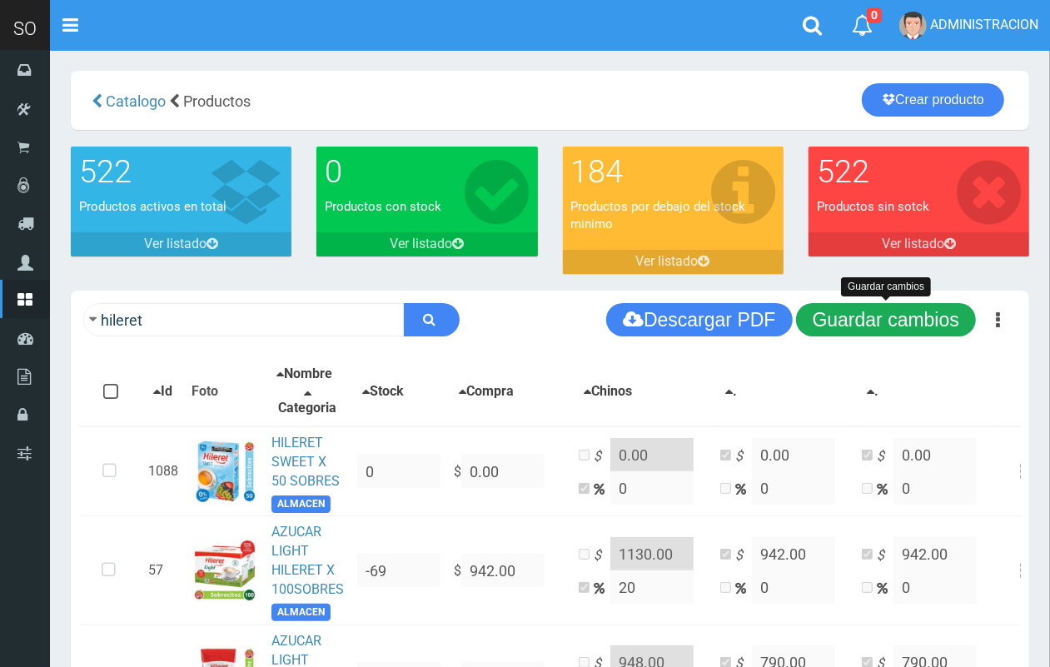
click at [865, 323] on button "Guardar cambios" at bounding box center [886, 319] width 180 height 33
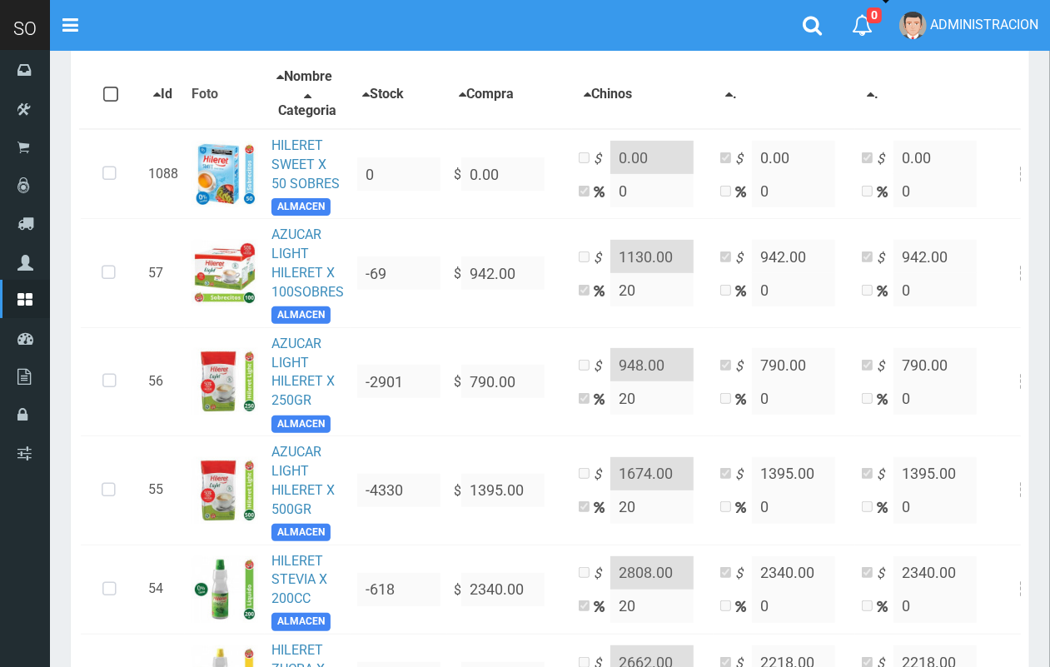
scroll to position [292, 0]
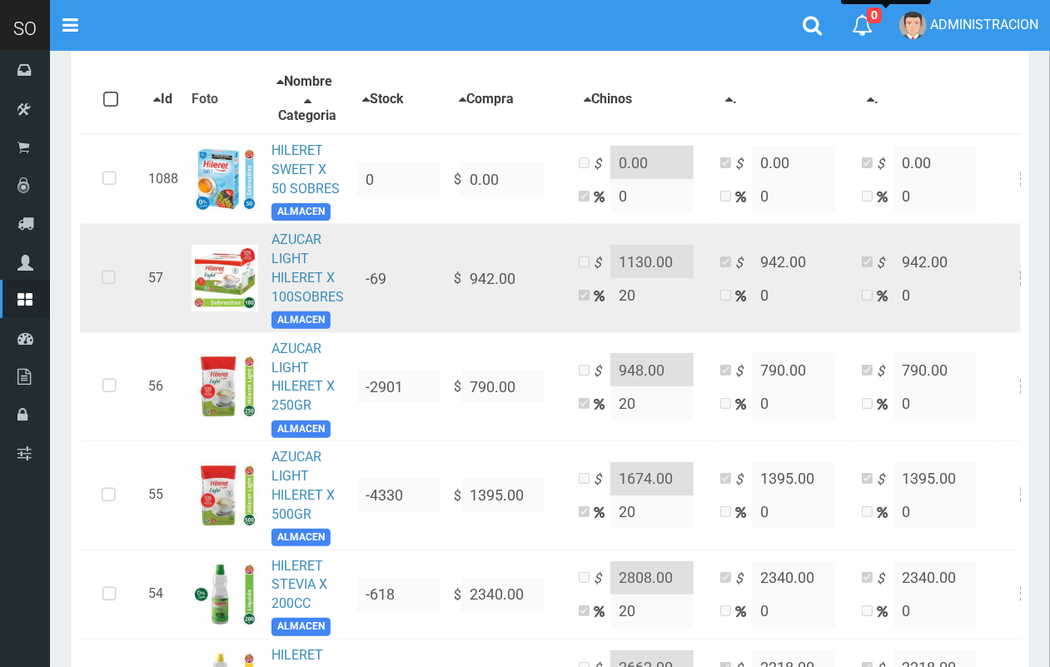
click at [117, 279] on icon at bounding box center [109, 278] width 44 height 55
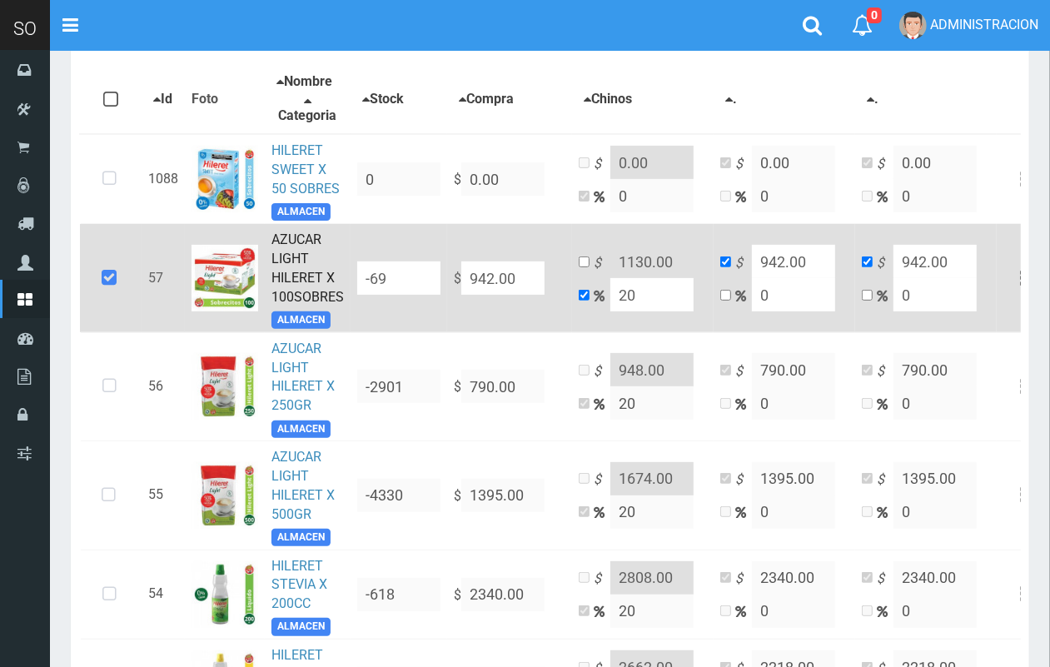
drag, startPoint x: 521, startPoint y: 275, endPoint x: 496, endPoint y: 293, distance: 31.0
click at [401, 272] on tr "57 AZUCAR LIGHT HILERET X 100SOBRES ALMACEN -69 $ 942.00 $ 1130.00 20 $ 942.00 …" at bounding box center [564, 278] width 968 height 108
type input "1"
type input "1.2"
type input "1"
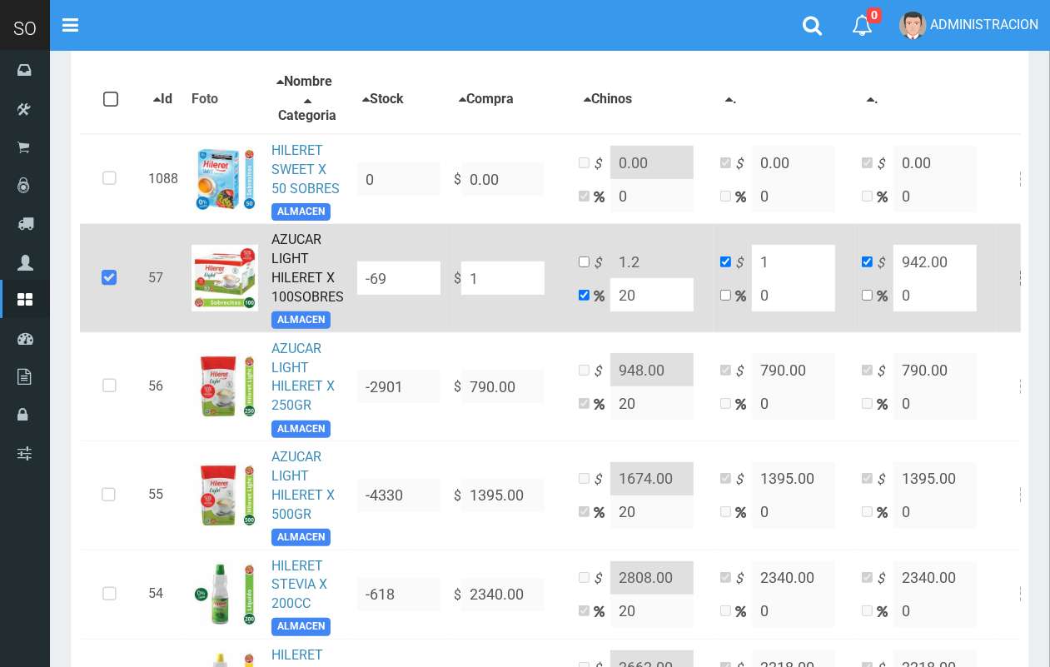
type input "1"
type input "10"
type input "12"
type input "10"
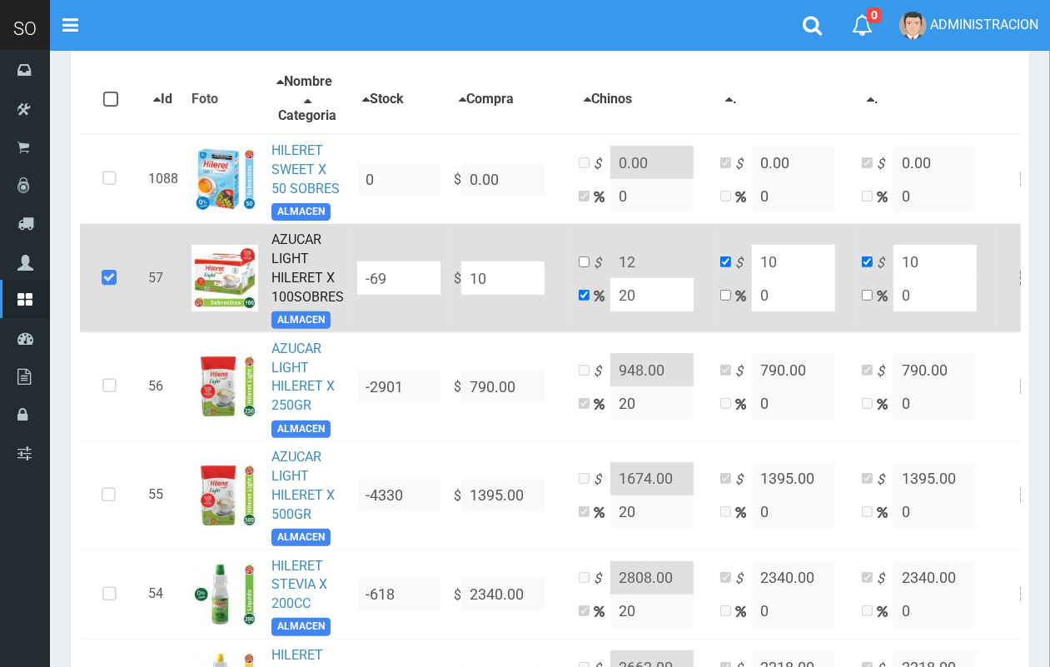
type input "103"
type input "123.6"
type input "103"
type input "1037"
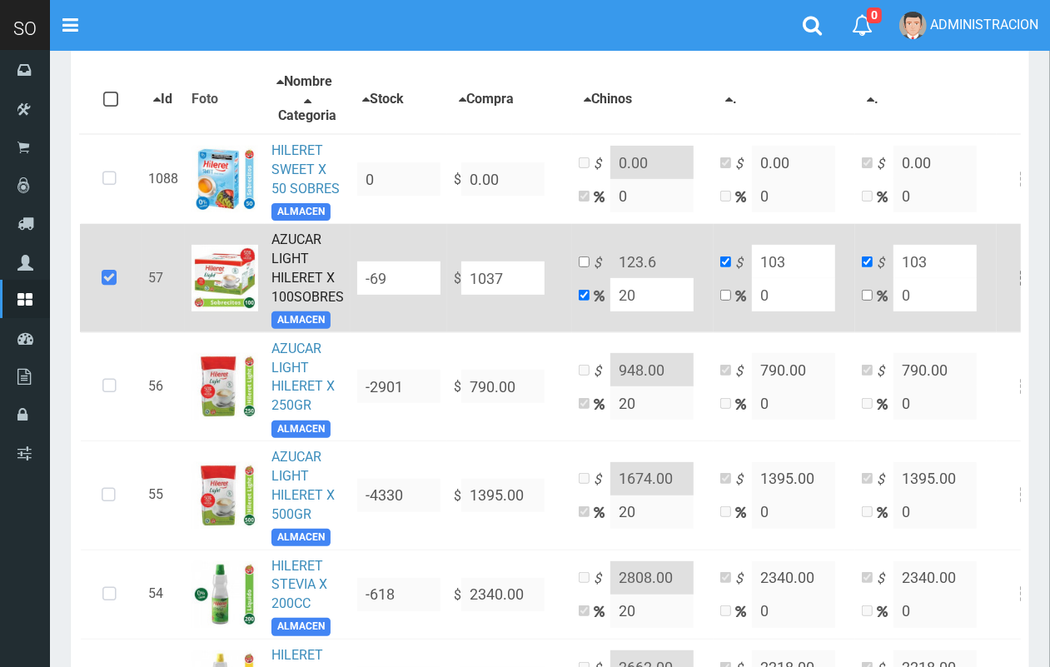
type input "1244.4"
type input "1037"
type input "1037.5"
type input "1245"
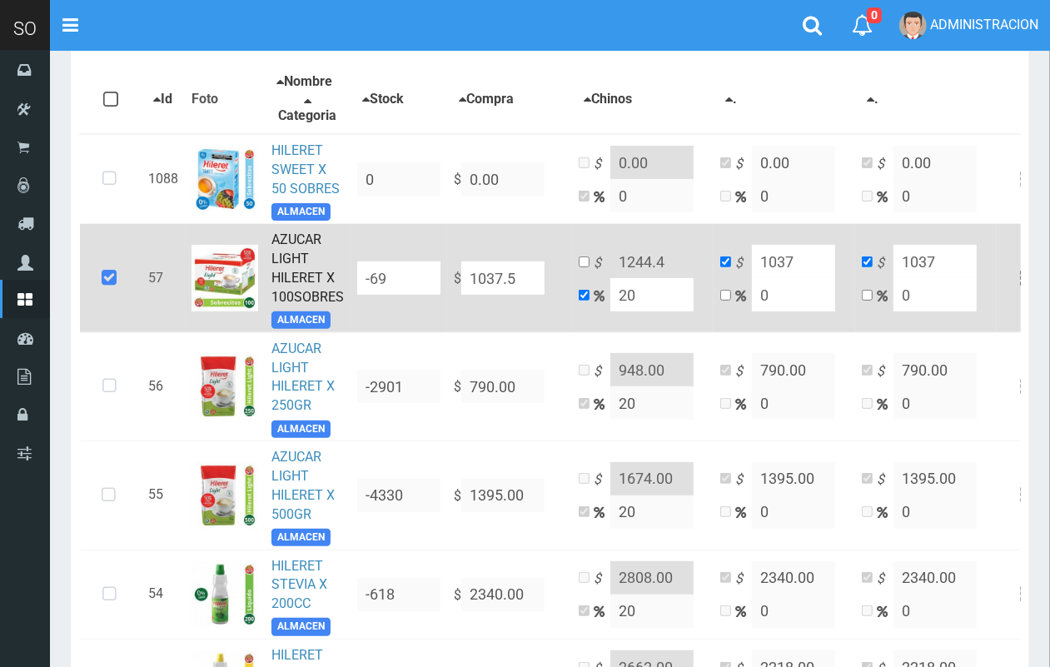
type input "1037.5"
type input "1037.57"
type input "1245.0839999999998"
type input "1037.57"
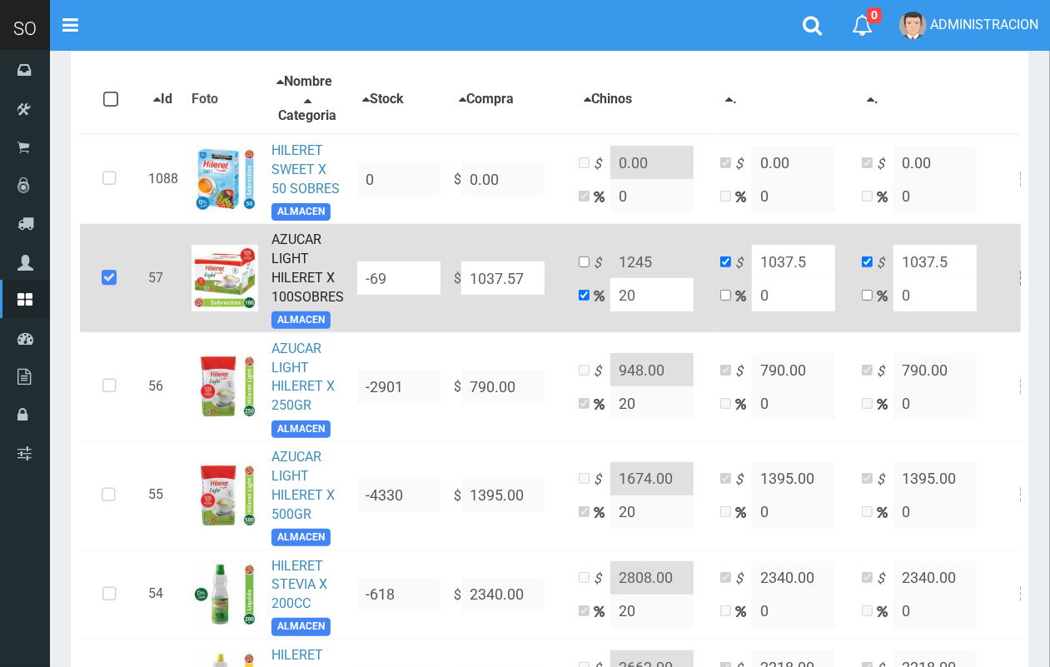
type input "1037.57"
click at [581, 260] on input "checkbox" at bounding box center [584, 262] width 11 height 11
checkbox input "true"
checkbox input "false"
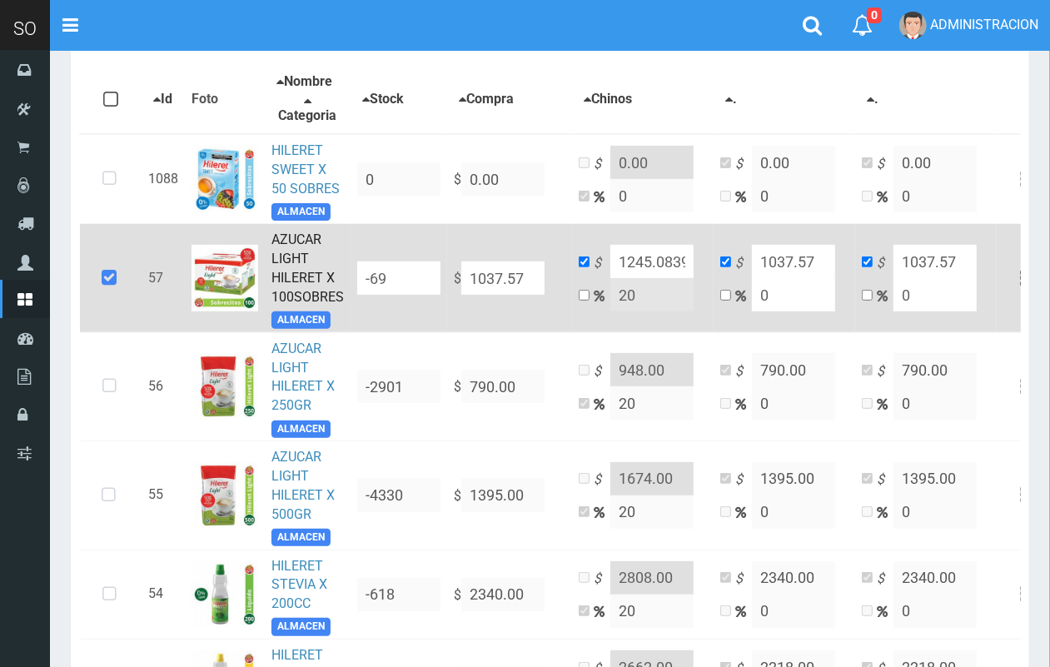
scroll to position [0, 80]
drag, startPoint x: 656, startPoint y: 258, endPoint x: 710, endPoint y: 267, distance: 54.9
click at [710, 267] on td "$ 1245.0839999999998 20" at bounding box center [643, 278] width 142 height 108
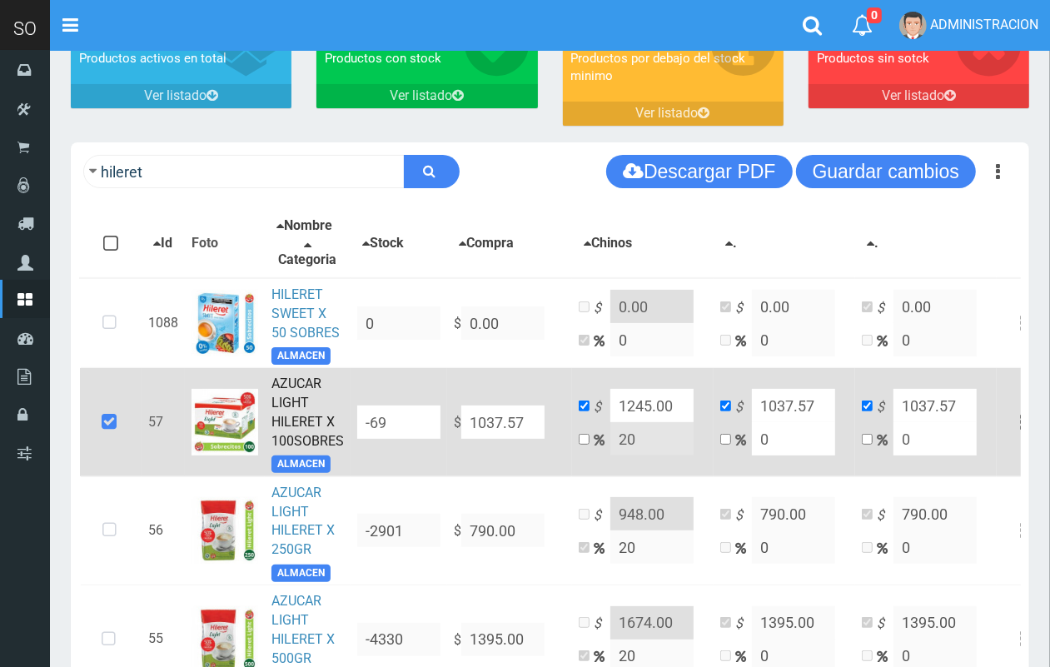
scroll to position [54, 0]
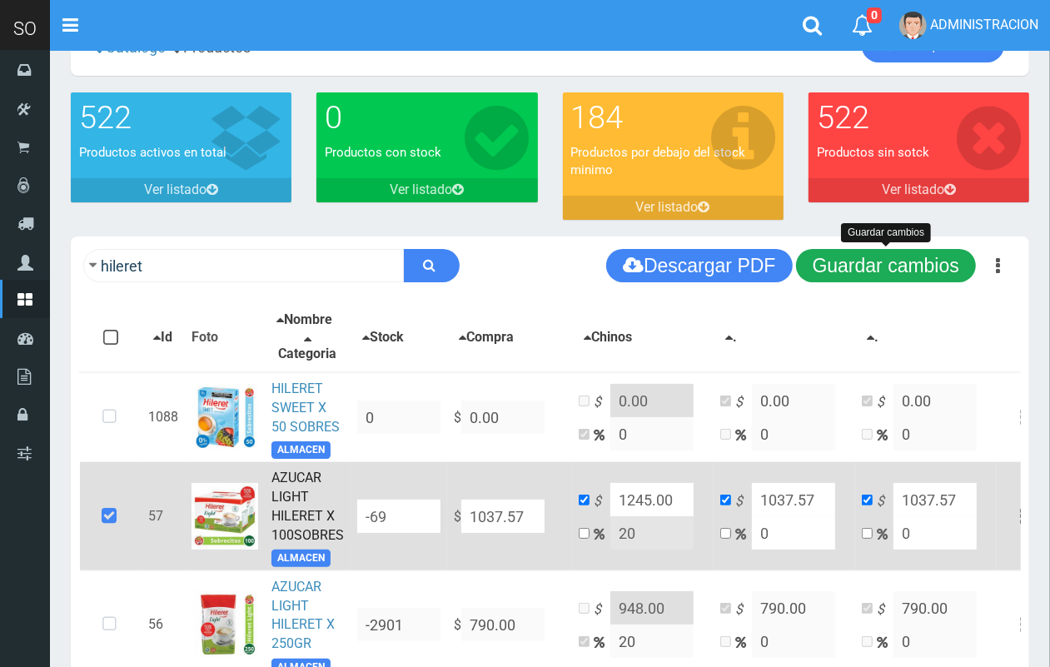
type input "1245.00"
click at [906, 262] on button "Guardar cambios" at bounding box center [886, 265] width 180 height 33
click at [825, 252] on button "Guardar cambios" at bounding box center [886, 265] width 180 height 33
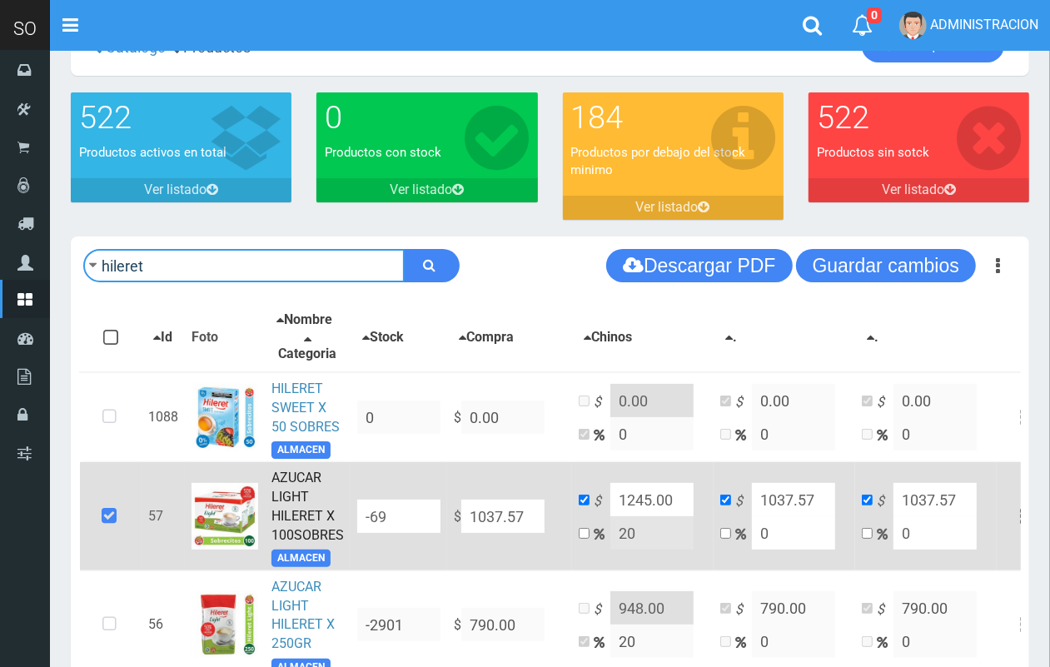
drag, startPoint x: 322, startPoint y: 257, endPoint x: 81, endPoint y: 257, distance: 241.6
click at [81, 257] on div "hileret Descargar PDF Guardar cambios Imprimir Seleccion 150" at bounding box center [550, 266] width 959 height 58
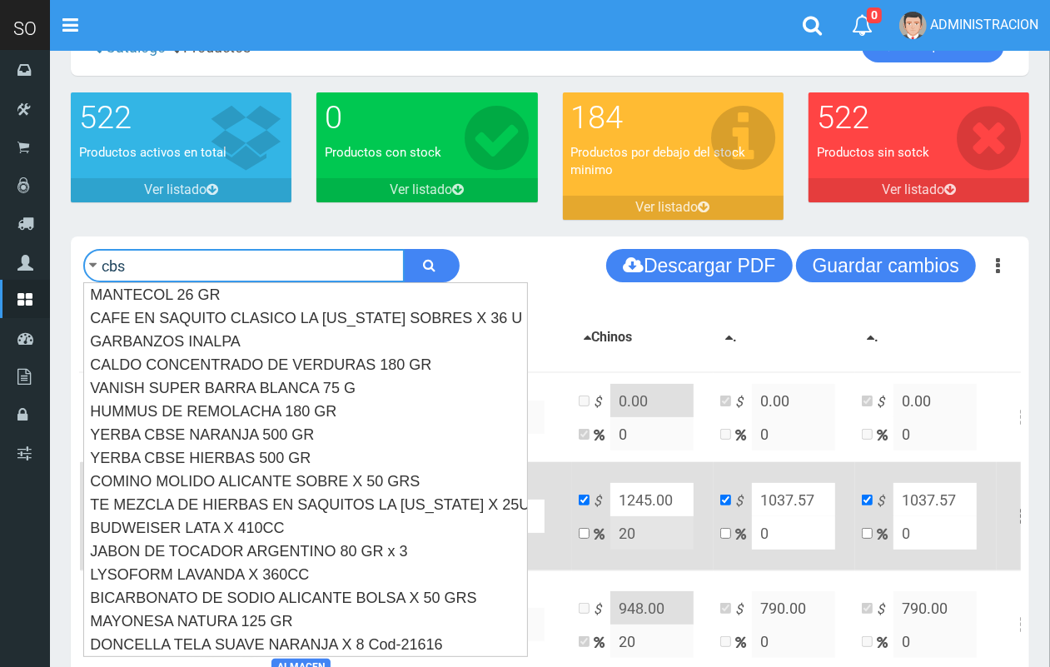
type input "cbs"
click at [404, 249] on button "submit" at bounding box center [432, 265] width 56 height 33
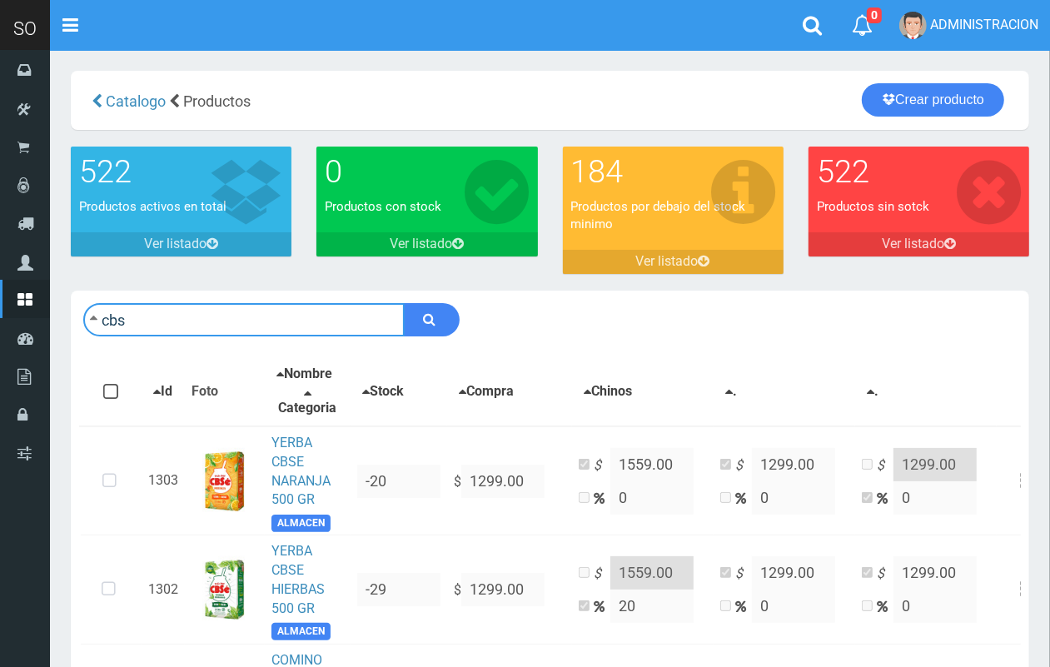
click at [218, 326] on input "cbs" at bounding box center [244, 319] width 322 height 33
click at [217, 326] on input "cbs" at bounding box center [244, 319] width 322 height 33
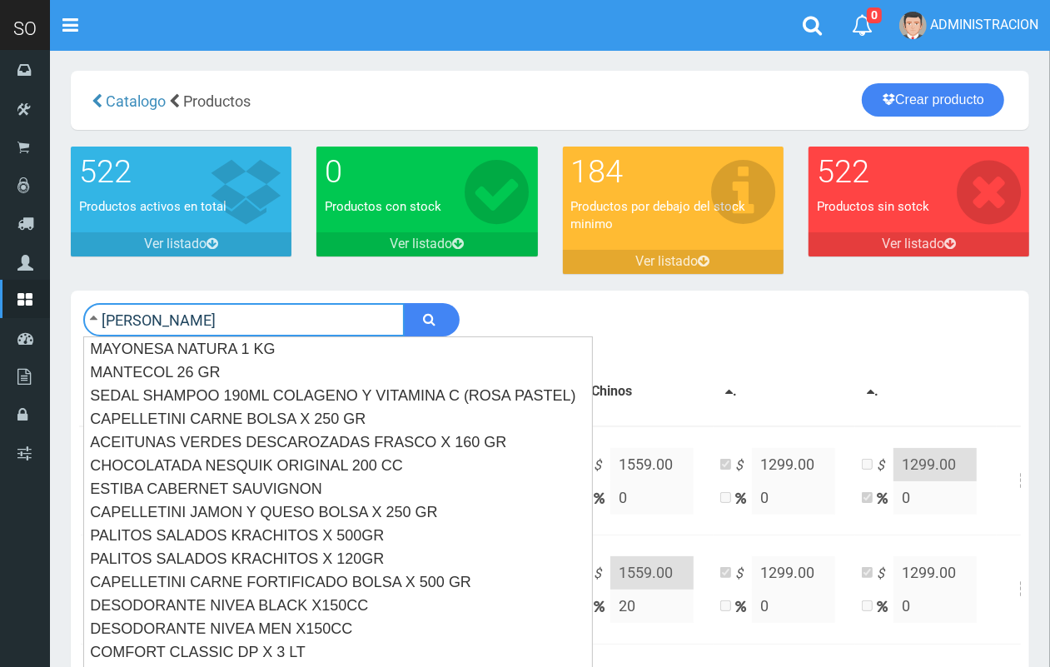
type input "[PERSON_NAME]"
click at [404, 303] on button "submit" at bounding box center [432, 319] width 56 height 33
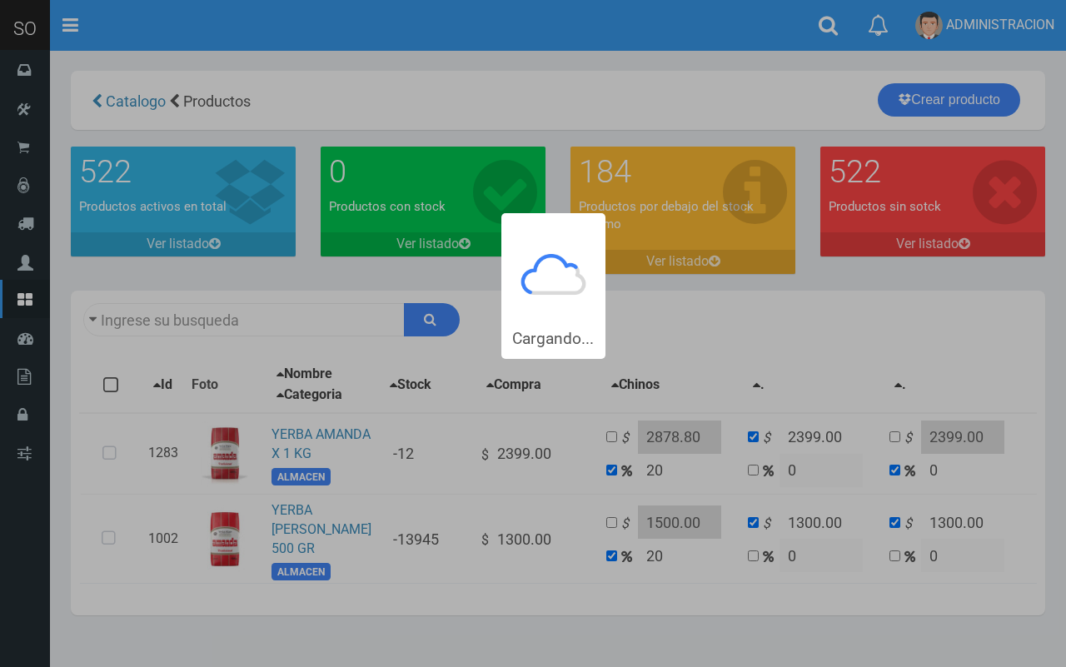
type input "[PERSON_NAME]"
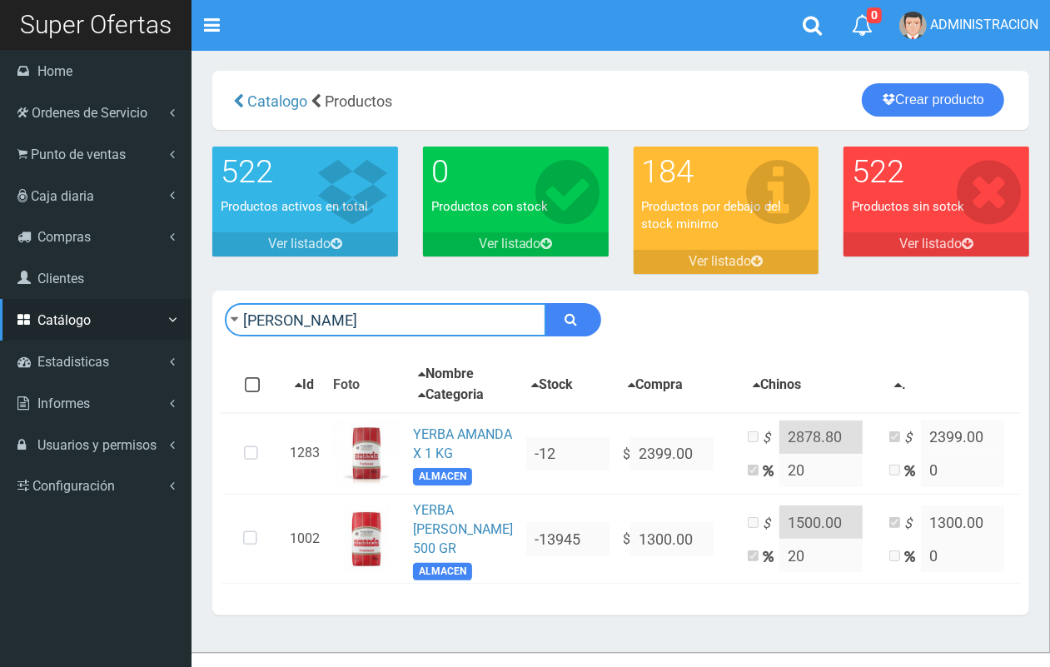
drag, startPoint x: 168, startPoint y: 310, endPoint x: 0, endPoint y: 310, distance: 168.3
click at [0, 310] on div "SO Toggle navigation 0 0" at bounding box center [525, 326] width 1050 height 653
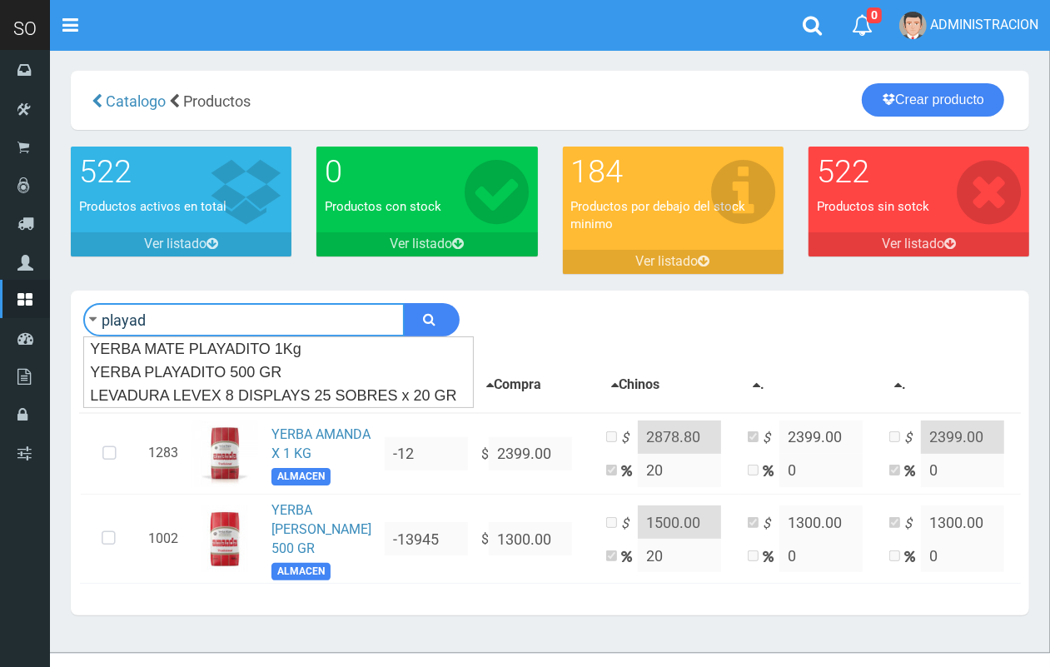
type input "playad"
click at [404, 303] on button "submit" at bounding box center [432, 319] width 56 height 33
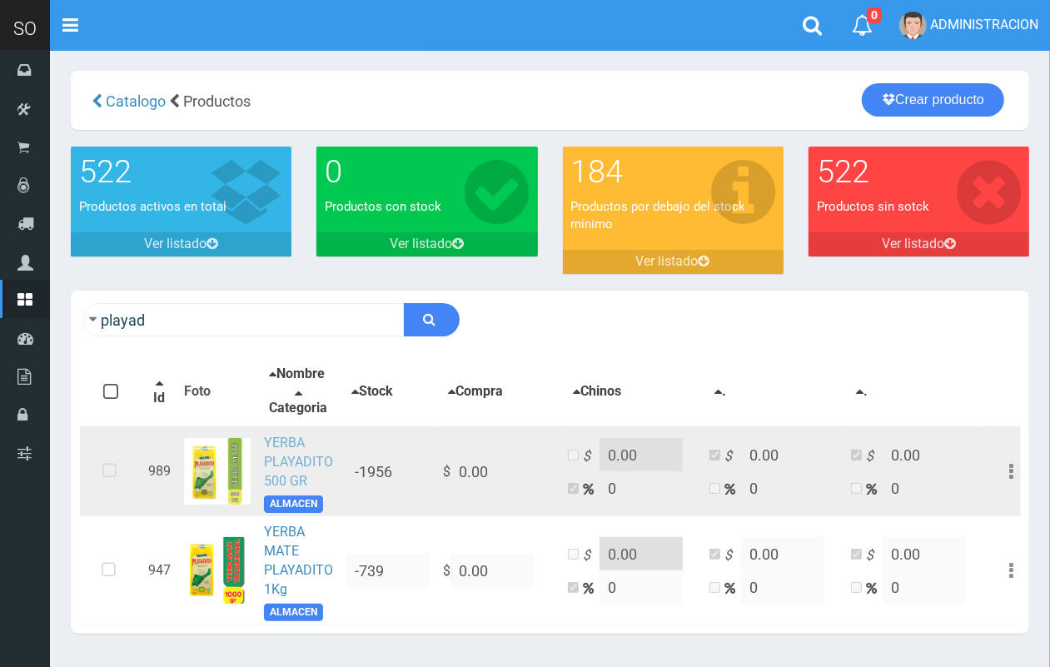
click at [289, 452] on link "YERBA PLAYADITO 500 GR" at bounding box center [298, 462] width 69 height 54
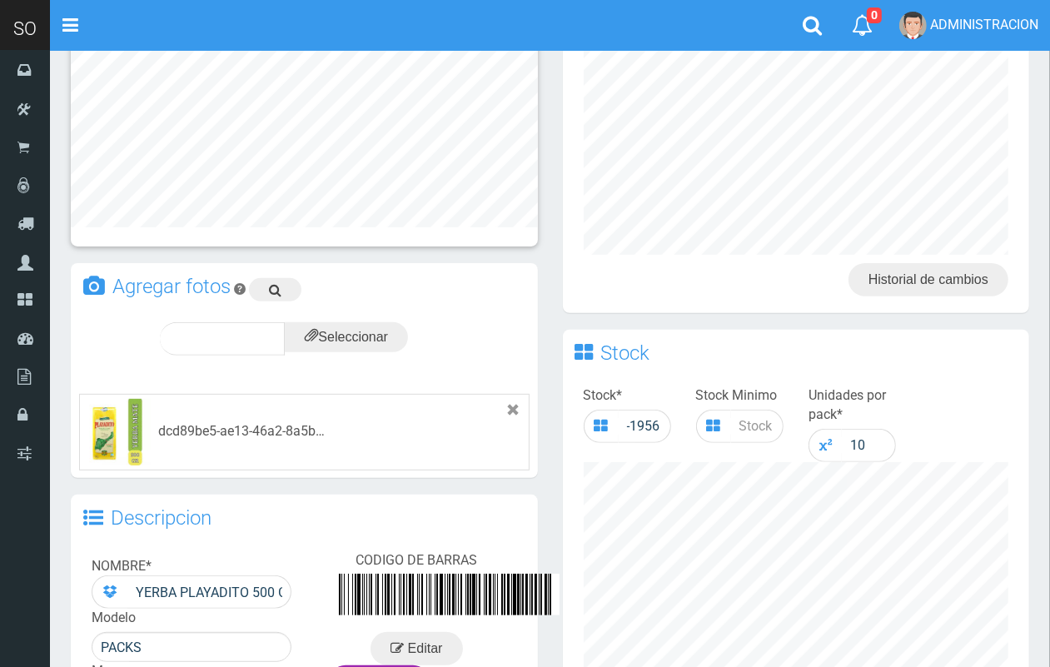
scroll to position [380, 0]
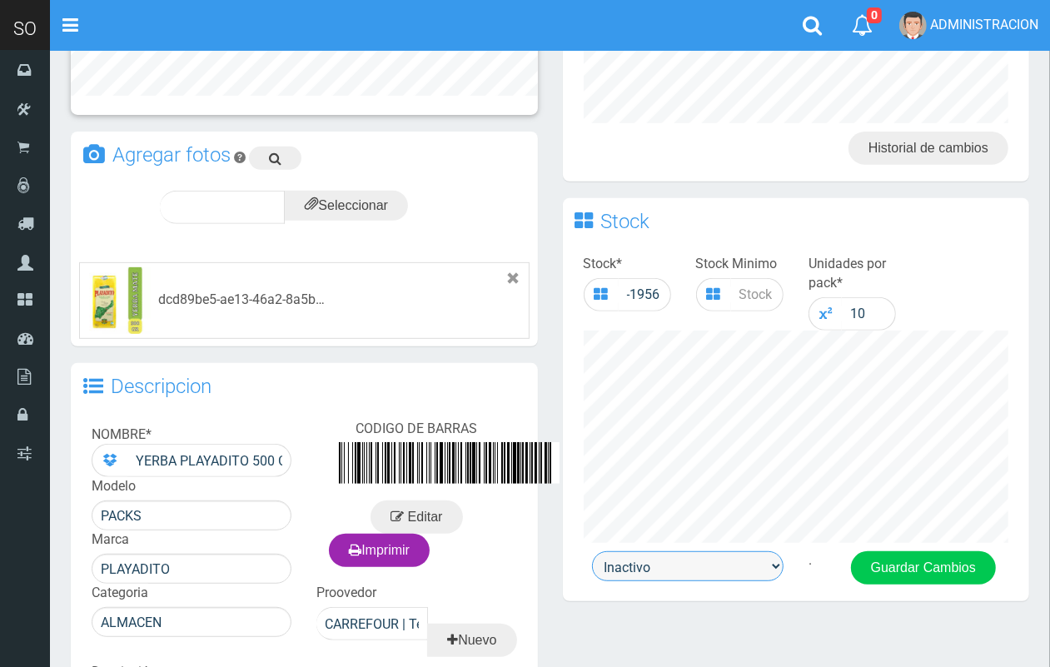
drag, startPoint x: 727, startPoint y: 551, endPoint x: 727, endPoint y: 568, distance: 17.5
click at [727, 552] on select "Activo Inactivo" at bounding box center [688, 566] width 192 height 30
select select "1"
click at [592, 551] on select "Activo Inactivo" at bounding box center [688, 566] width 192 height 30
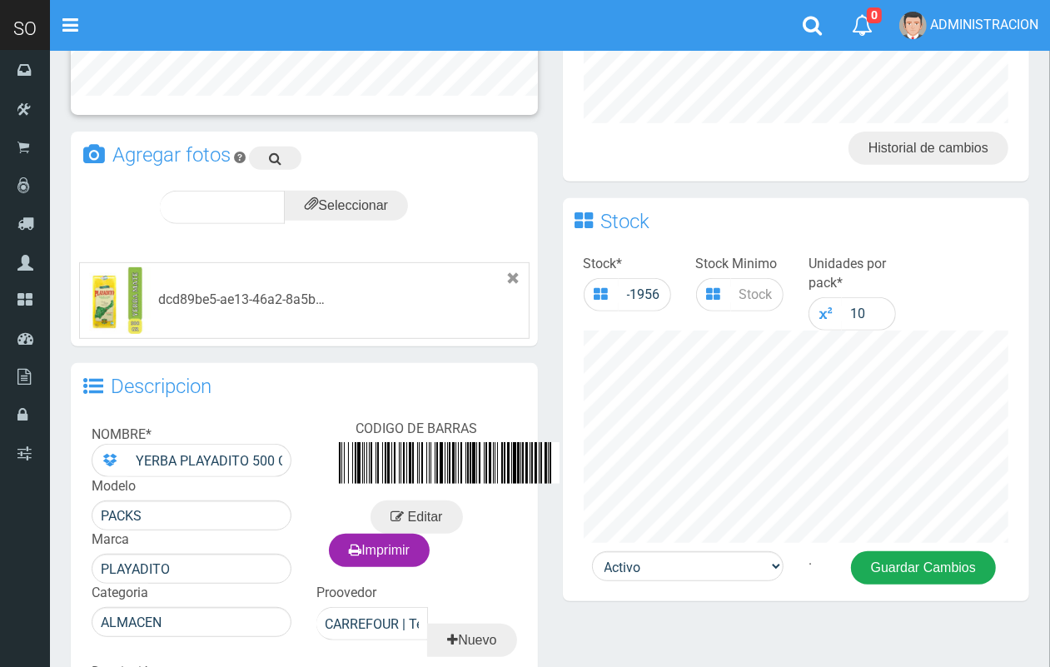
click at [894, 572] on button "Guardar Cambios" at bounding box center [923, 567] width 145 height 33
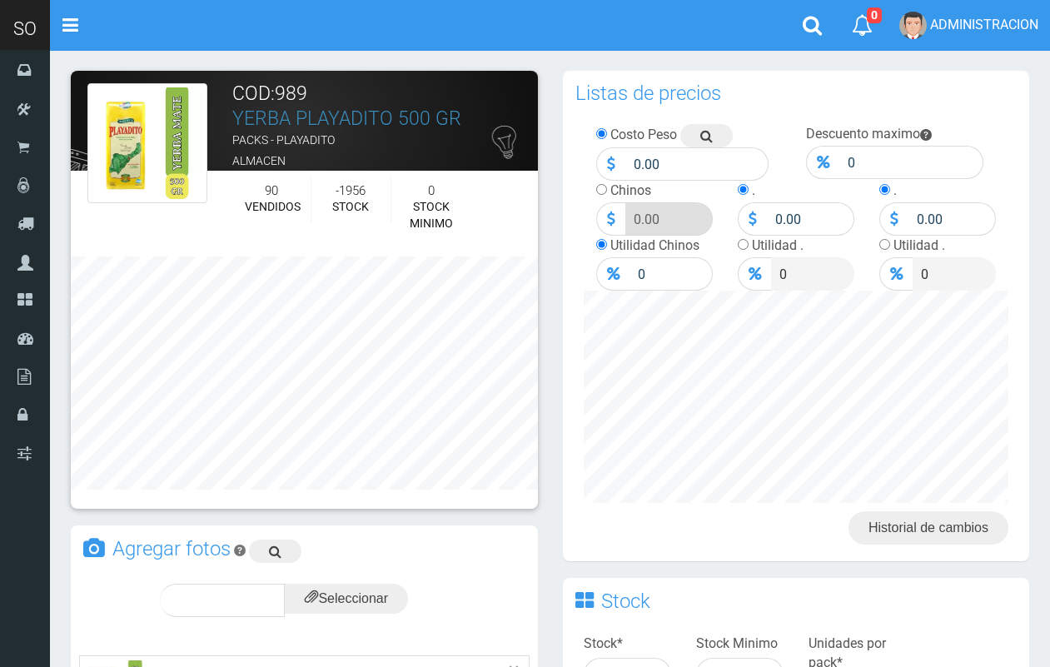
scroll to position [380, 0]
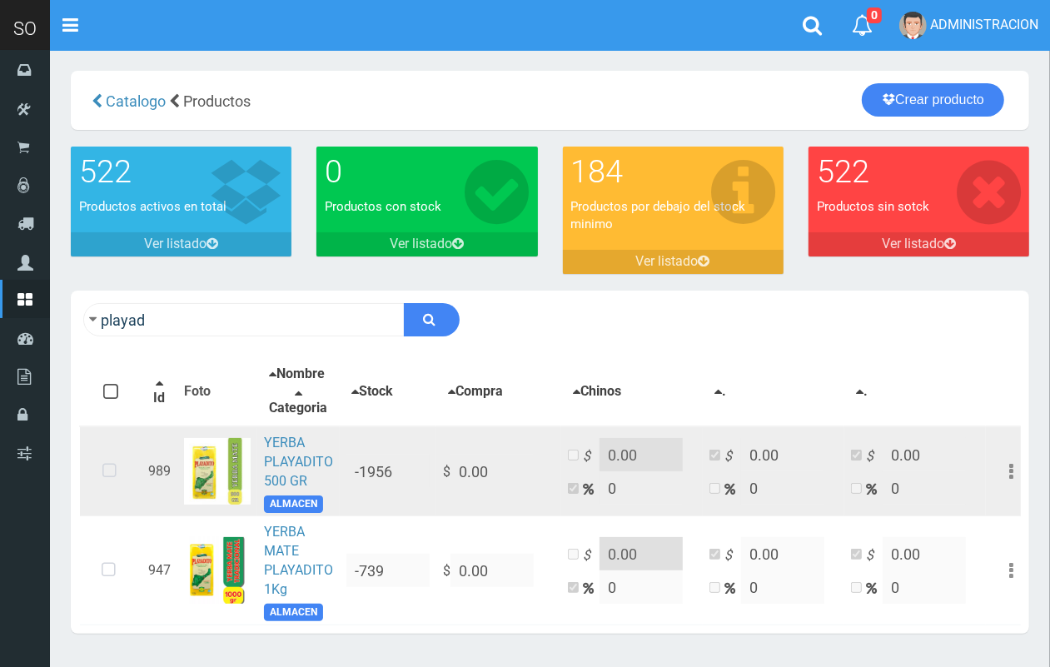
click at [106, 471] on icon at bounding box center [109, 471] width 44 height 55
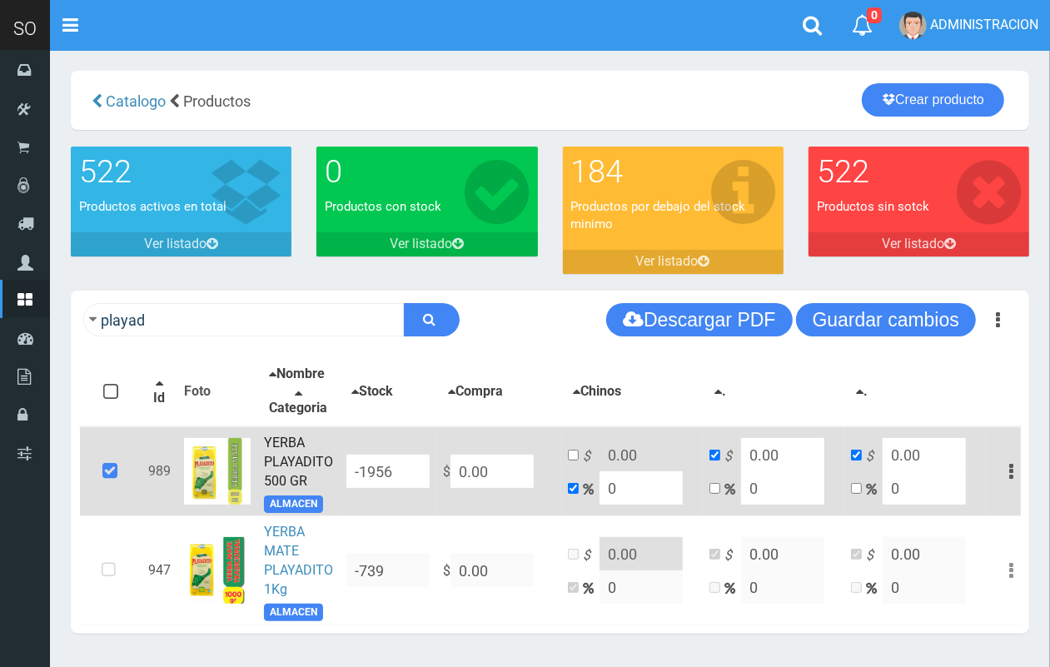
drag, startPoint x: 508, startPoint y: 455, endPoint x: 422, endPoint y: 456, distance: 85.8
click at [421, 462] on tr "989 YERBA PLAYADITO 500 GR ALMACEN -1956 $ 0.00 $ 0.00 0 $ 0.00 0 $ 0.00 0 Edit…" at bounding box center [558, 471] width 957 height 90
type input "1"
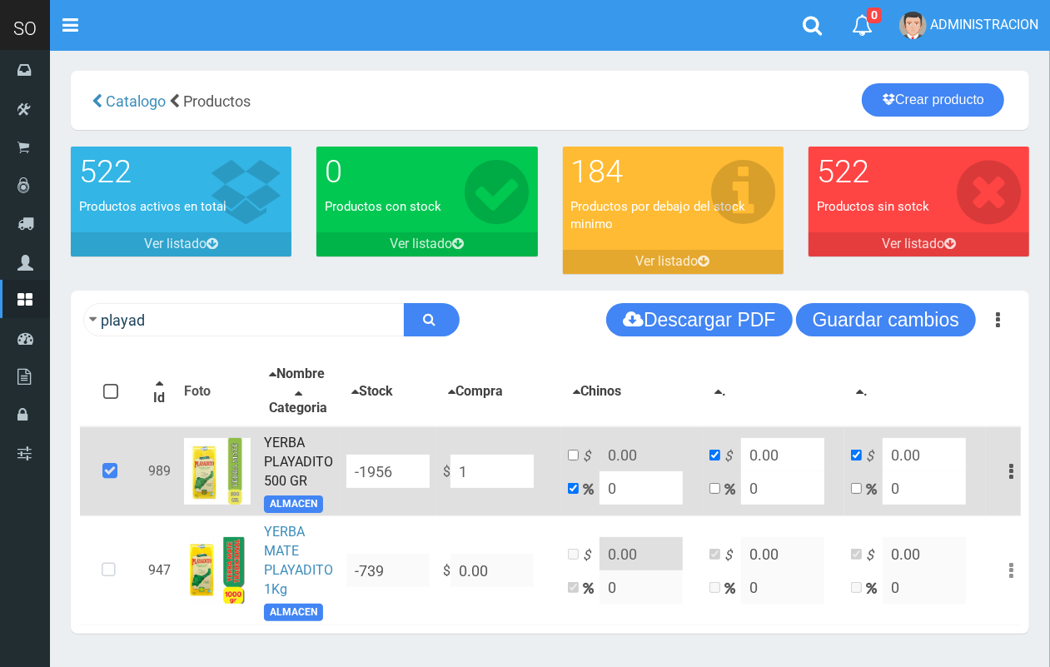
type input "1"
type input "17"
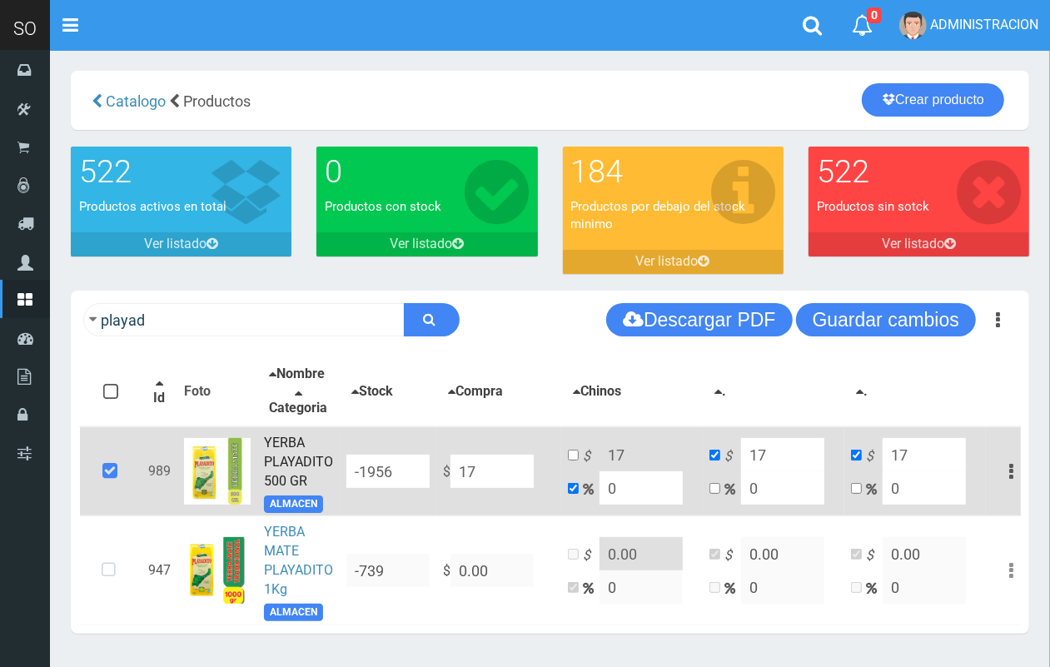
type input "178"
type input "1789"
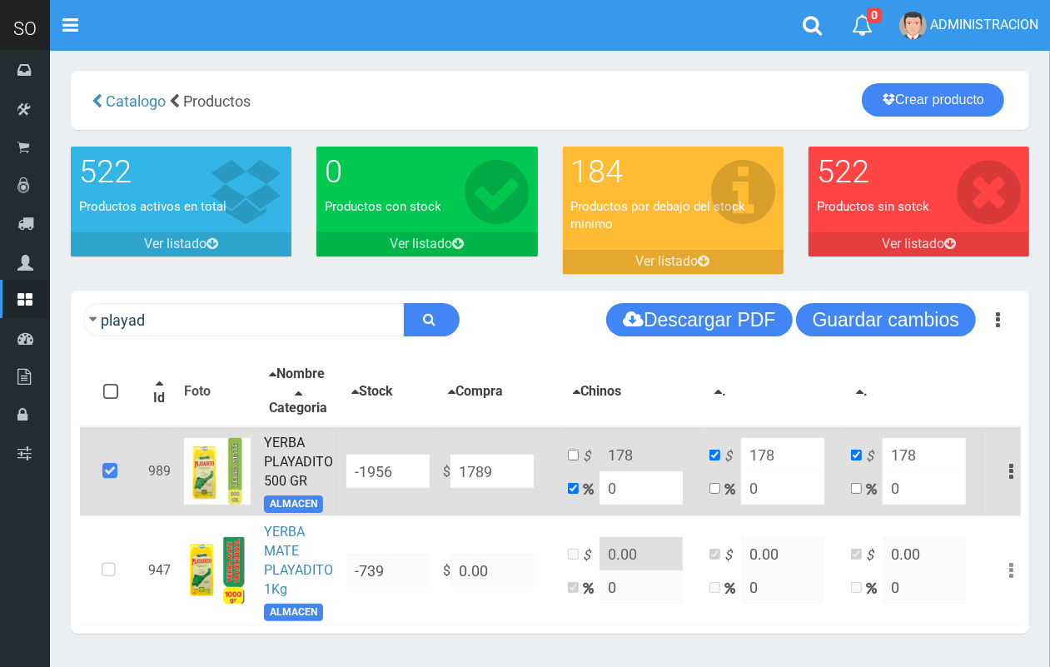
type input "1789"
type input "1789.00"
drag, startPoint x: 581, startPoint y: 483, endPoint x: 696, endPoint y: 496, distance: 115.7
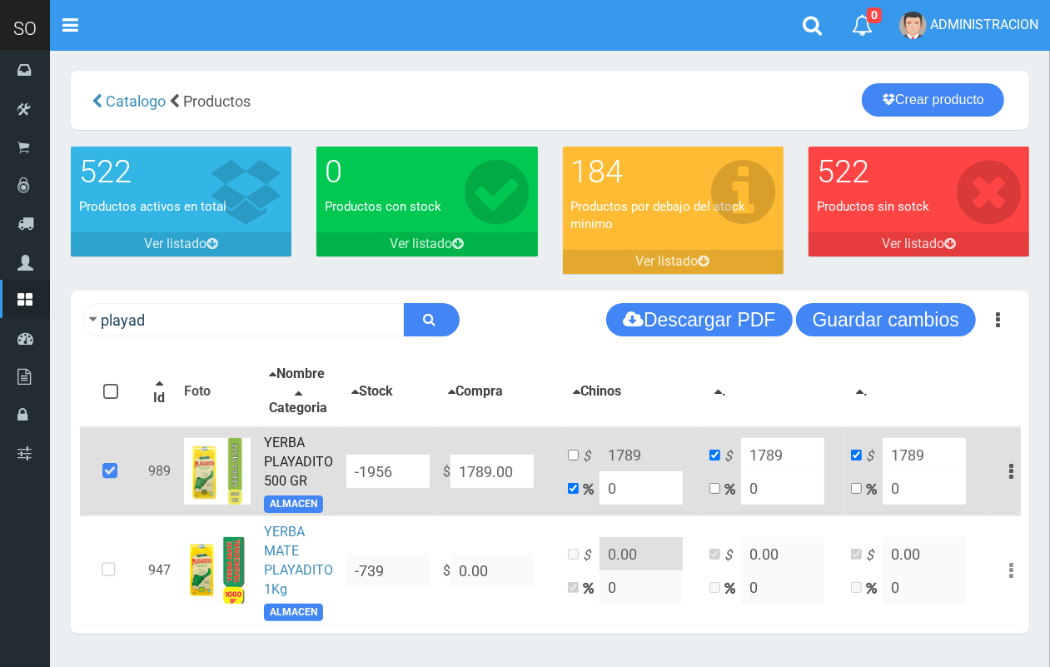
click at [588, 483] on td "$ 1789 0" at bounding box center [632, 471] width 142 height 90
type input "2"
type input "1824.78"
type input "20"
type input "2146.8"
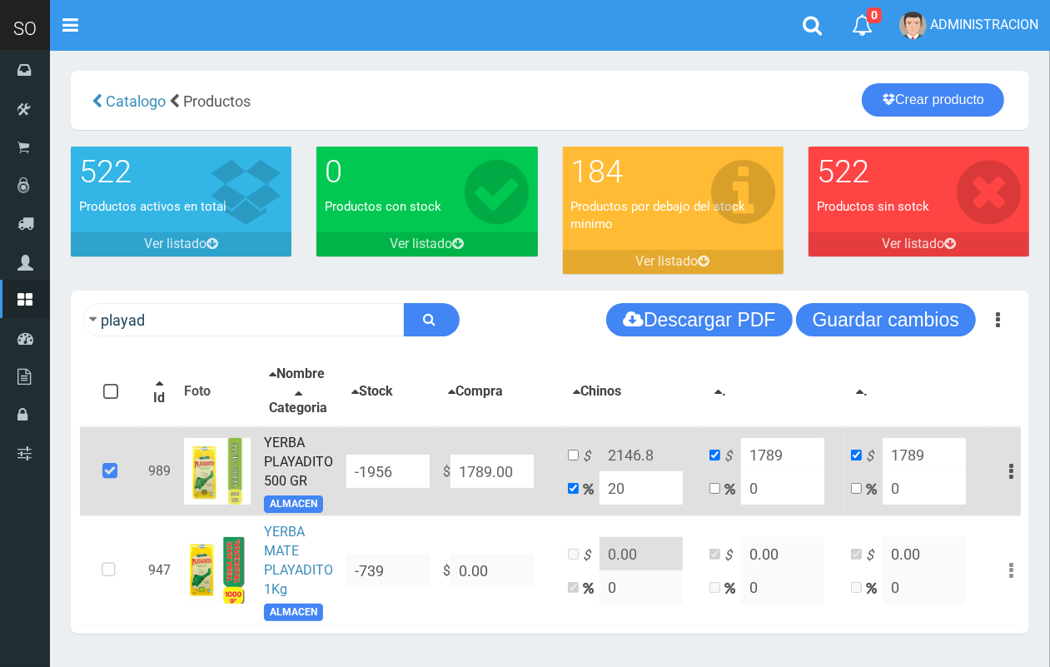
type input "20"
click at [575, 451] on input "checkbox" at bounding box center [573, 455] width 11 height 11
checkbox input "true"
checkbox input "false"
drag, startPoint x: 647, startPoint y: 451, endPoint x: 633, endPoint y: 446, distance: 14.8
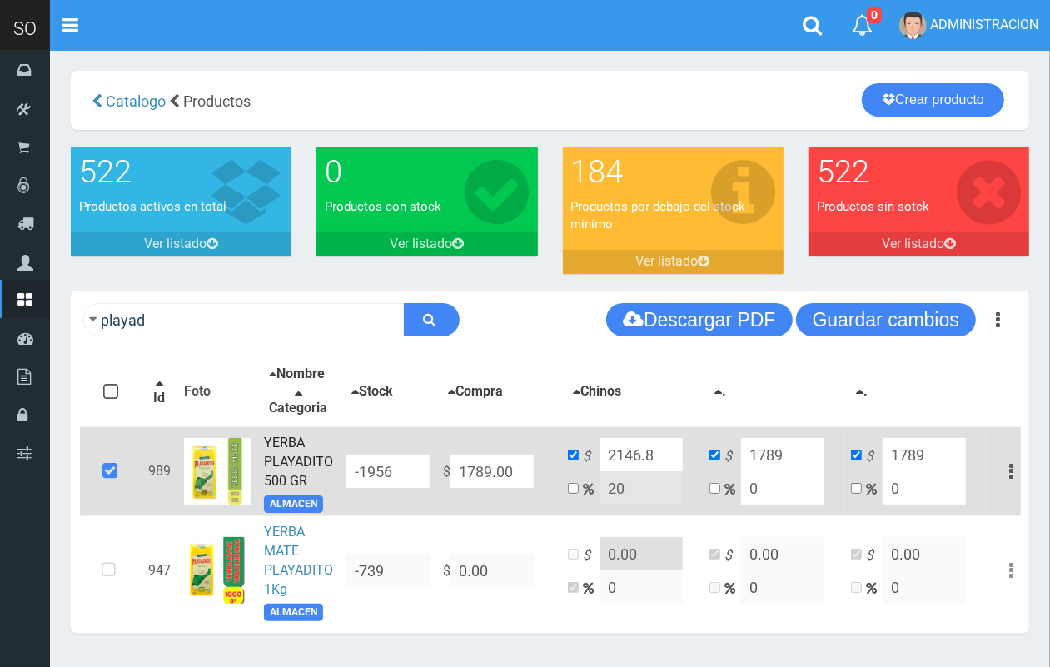
click at [633, 446] on input "2146.8" at bounding box center [641, 454] width 83 height 33
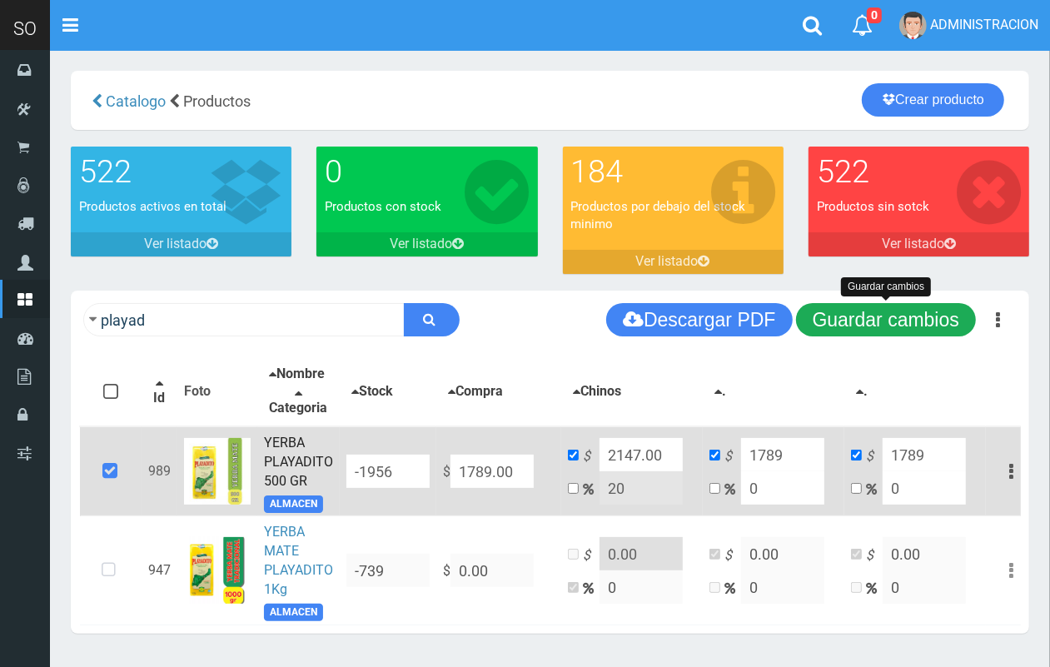
click at [871, 318] on button "Guardar cambios" at bounding box center [886, 319] width 180 height 33
click at [640, 448] on input "2147.00" at bounding box center [641, 454] width 83 height 33
type input "2146.00"
click at [851, 317] on button "Guardar cambios" at bounding box center [886, 319] width 180 height 33
click at [891, 318] on button "Guardar cambios" at bounding box center [886, 319] width 180 height 33
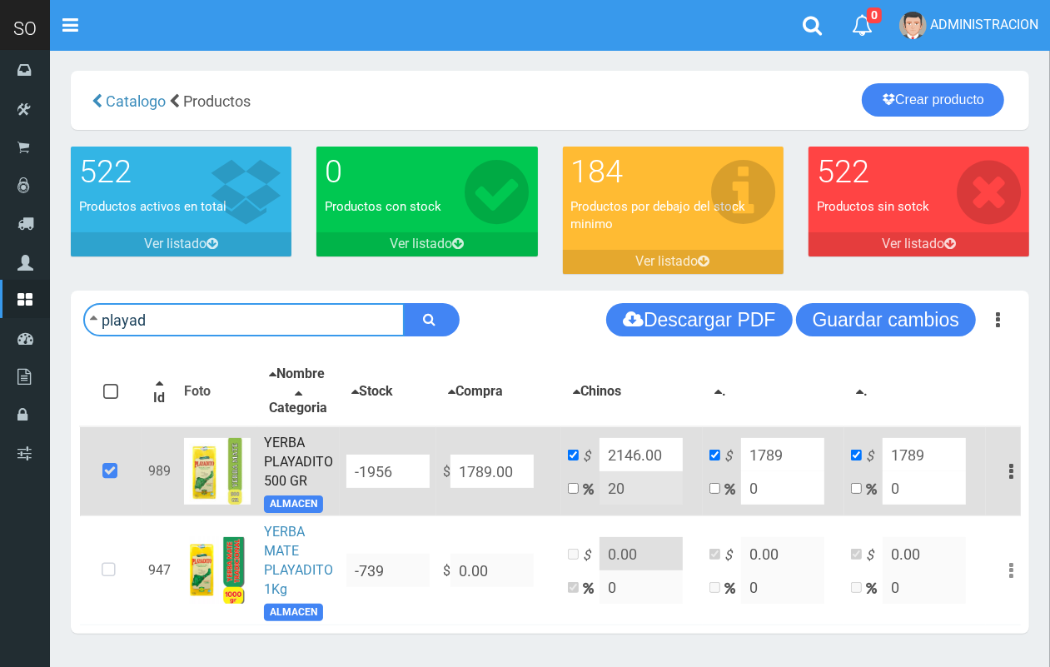
drag, startPoint x: 247, startPoint y: 323, endPoint x: 93, endPoint y: 323, distance: 153.3
click at [93, 323] on form "playad" at bounding box center [271, 319] width 376 height 33
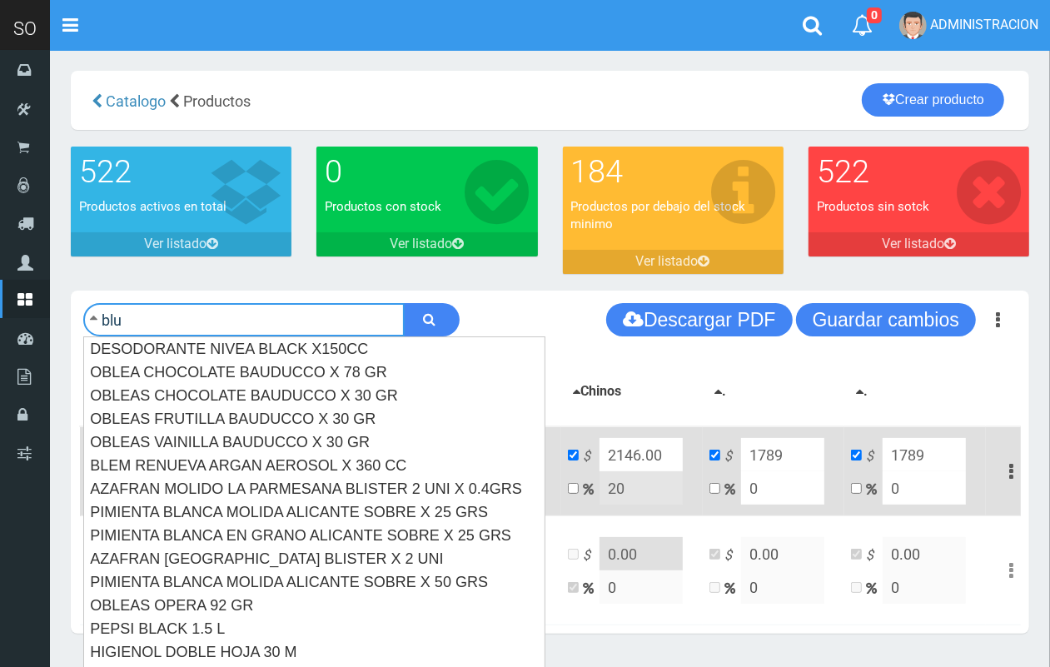
type input "blu"
click at [404, 303] on button "submit" at bounding box center [432, 319] width 56 height 33
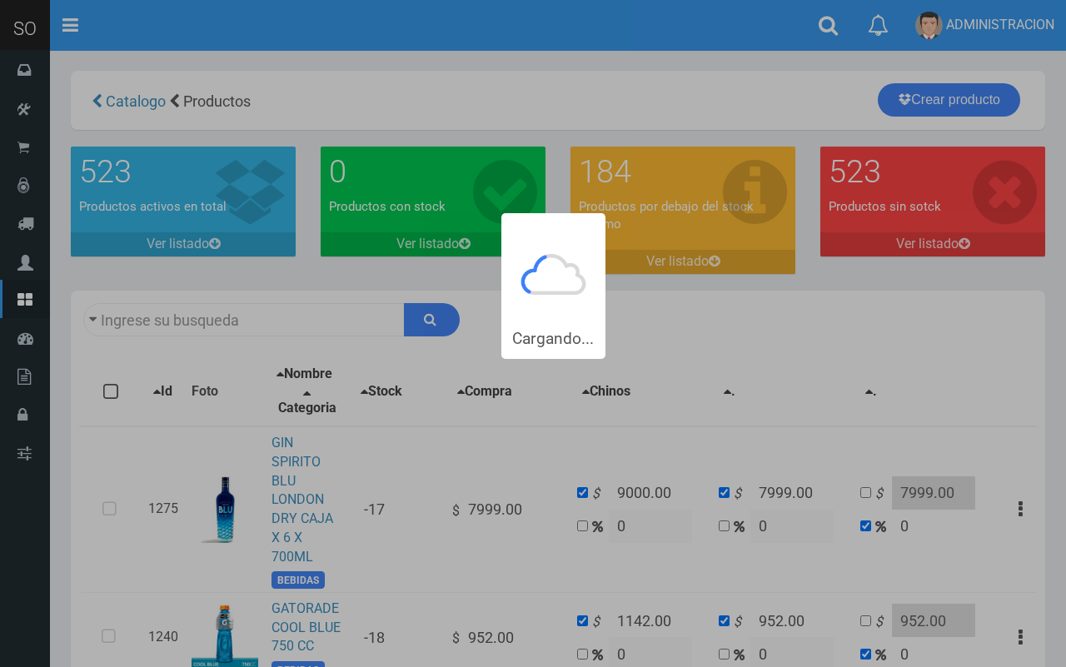
type input "blu"
